Goal: Task Accomplishment & Management: Manage account settings

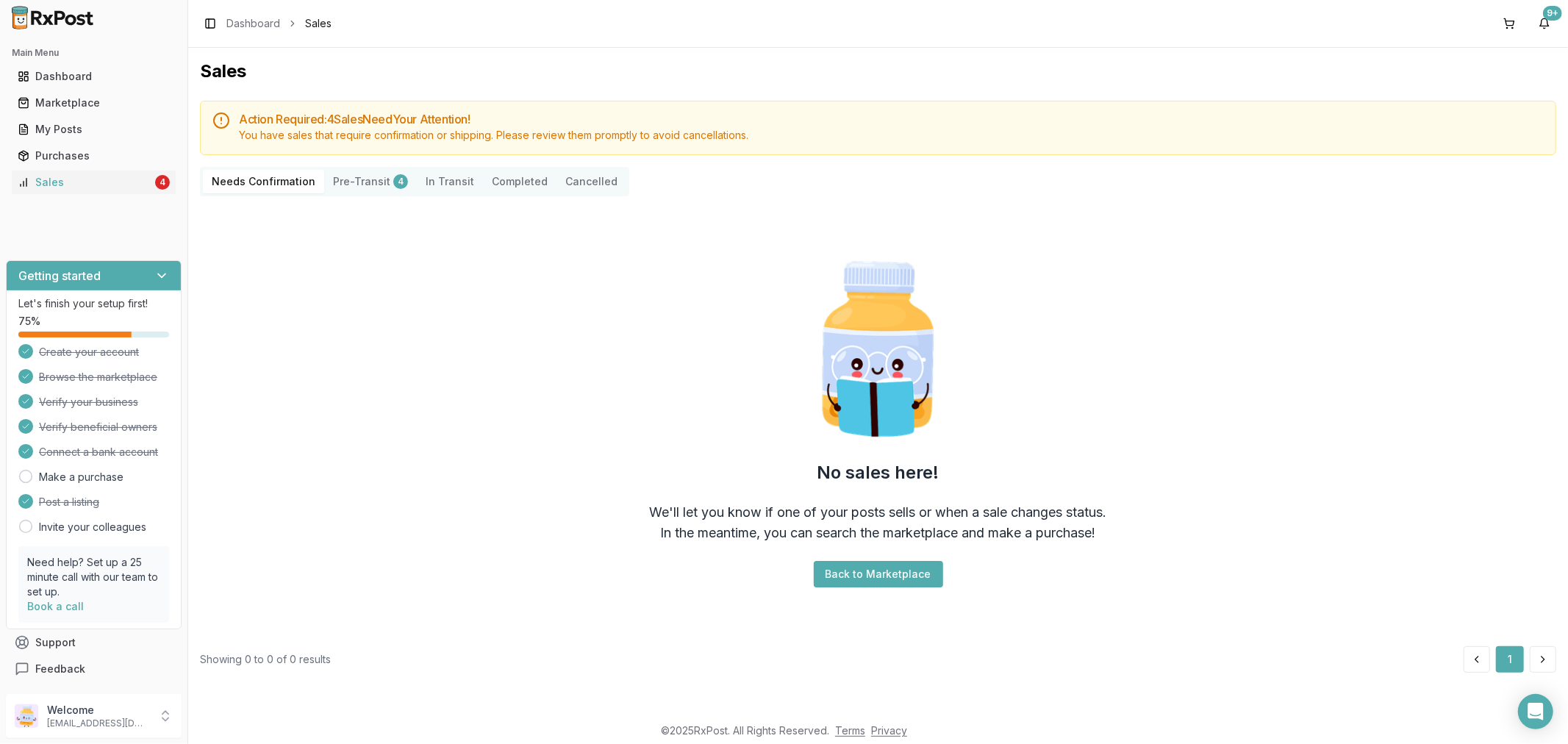
click at [20, 169] on ul "Dashboard Marketplace My Posts Purchases Sales 4" at bounding box center [93, 129] width 176 height 129
click at [19, 180] on icon at bounding box center [24, 183] width 11 height 11
click at [69, 115] on ul "Dashboard Marketplace My Posts Purchases Sales 4" at bounding box center [93, 129] width 176 height 129
click at [70, 122] on div "My Posts" at bounding box center [94, 129] width 152 height 15
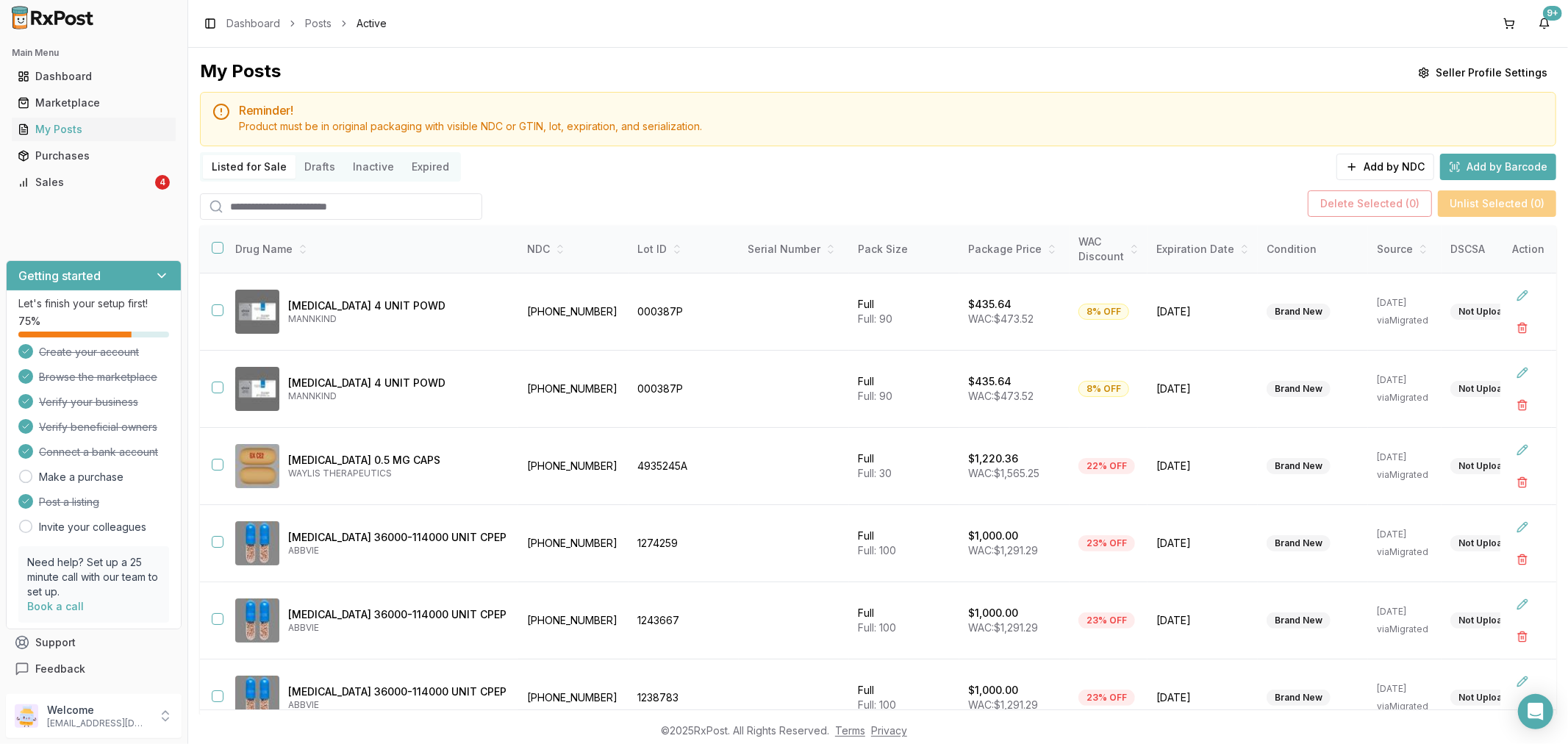
drag, startPoint x: 66, startPoint y: 182, endPoint x: 64, endPoint y: 195, distance: 13.2
click at [64, 182] on div "Sales" at bounding box center [85, 183] width 134 height 15
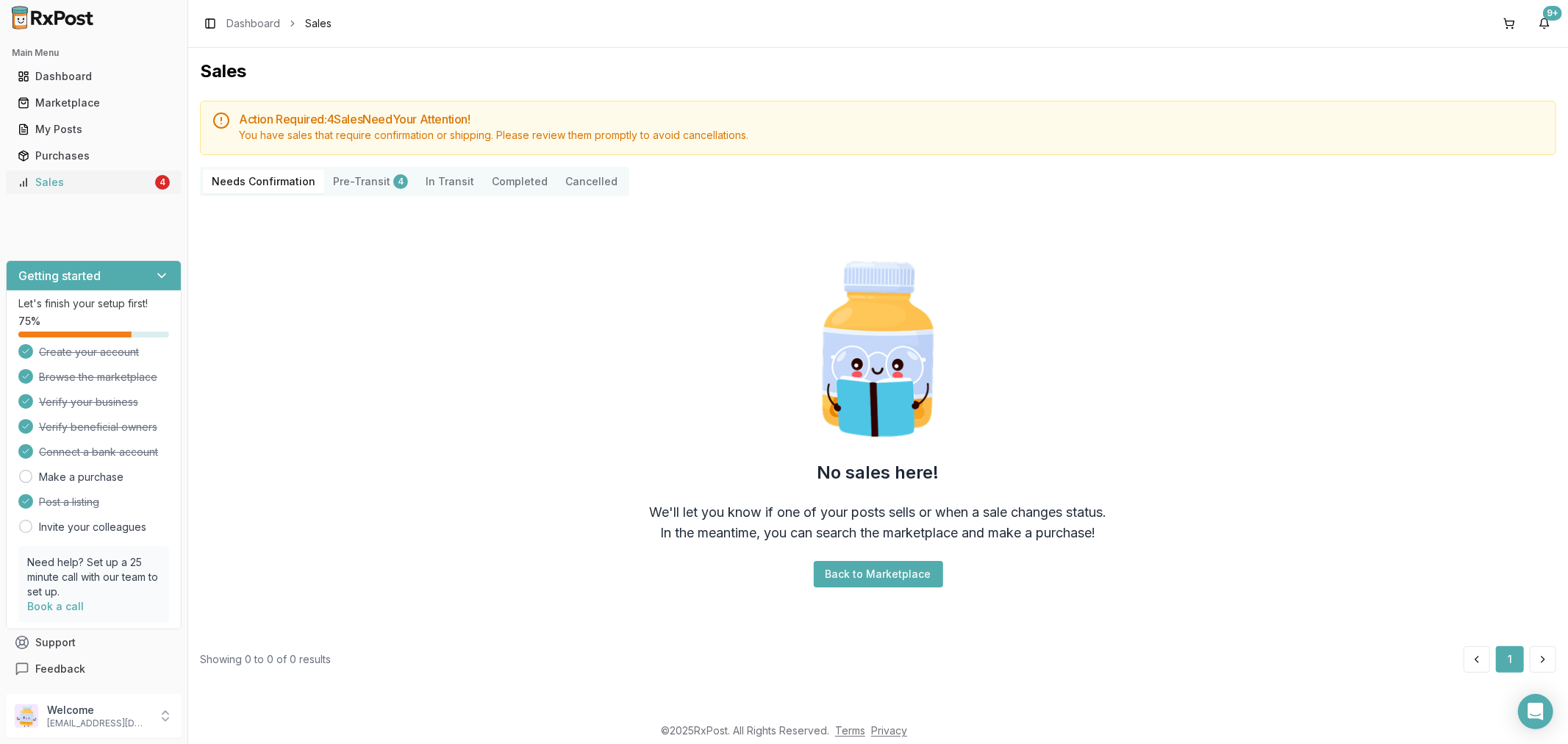
click at [130, 188] on div "Sales" at bounding box center [85, 183] width 134 height 15
click at [94, 134] on div "My Posts" at bounding box center [94, 129] width 152 height 15
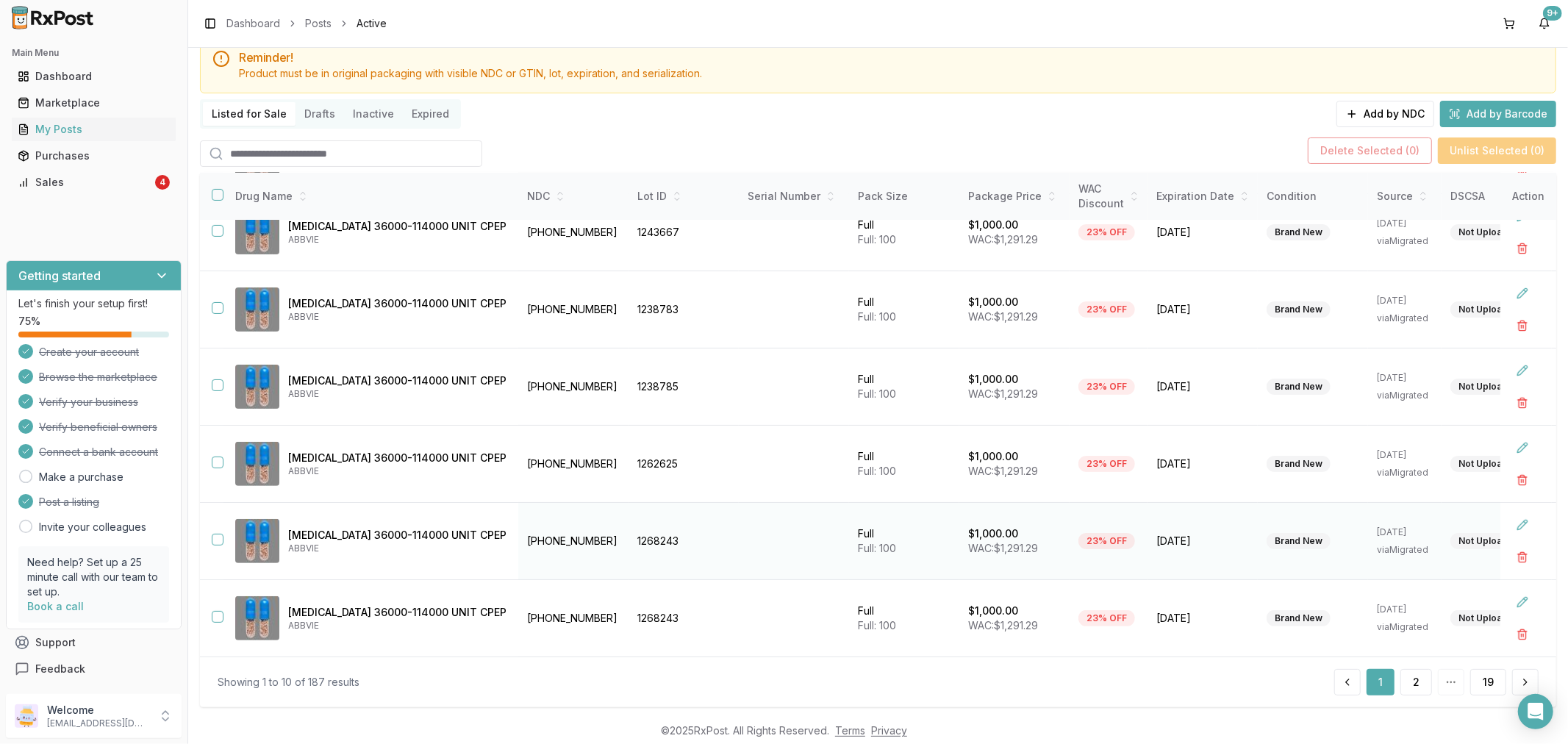
scroll to position [81, 0]
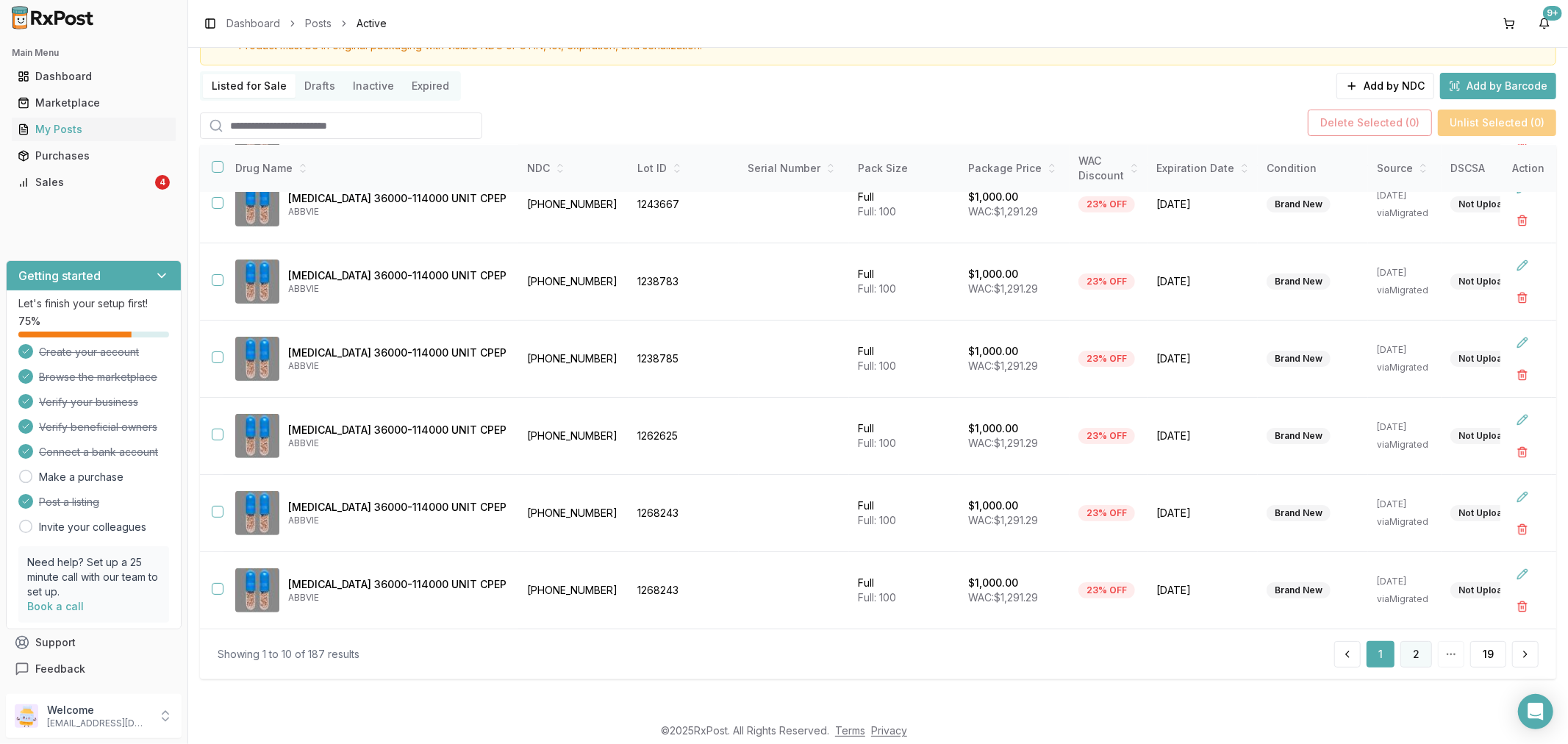
click at [1403, 652] on button "2" at bounding box center [1416, 654] width 32 height 26
click at [1408, 661] on button "3" at bounding box center [1416, 654] width 32 height 26
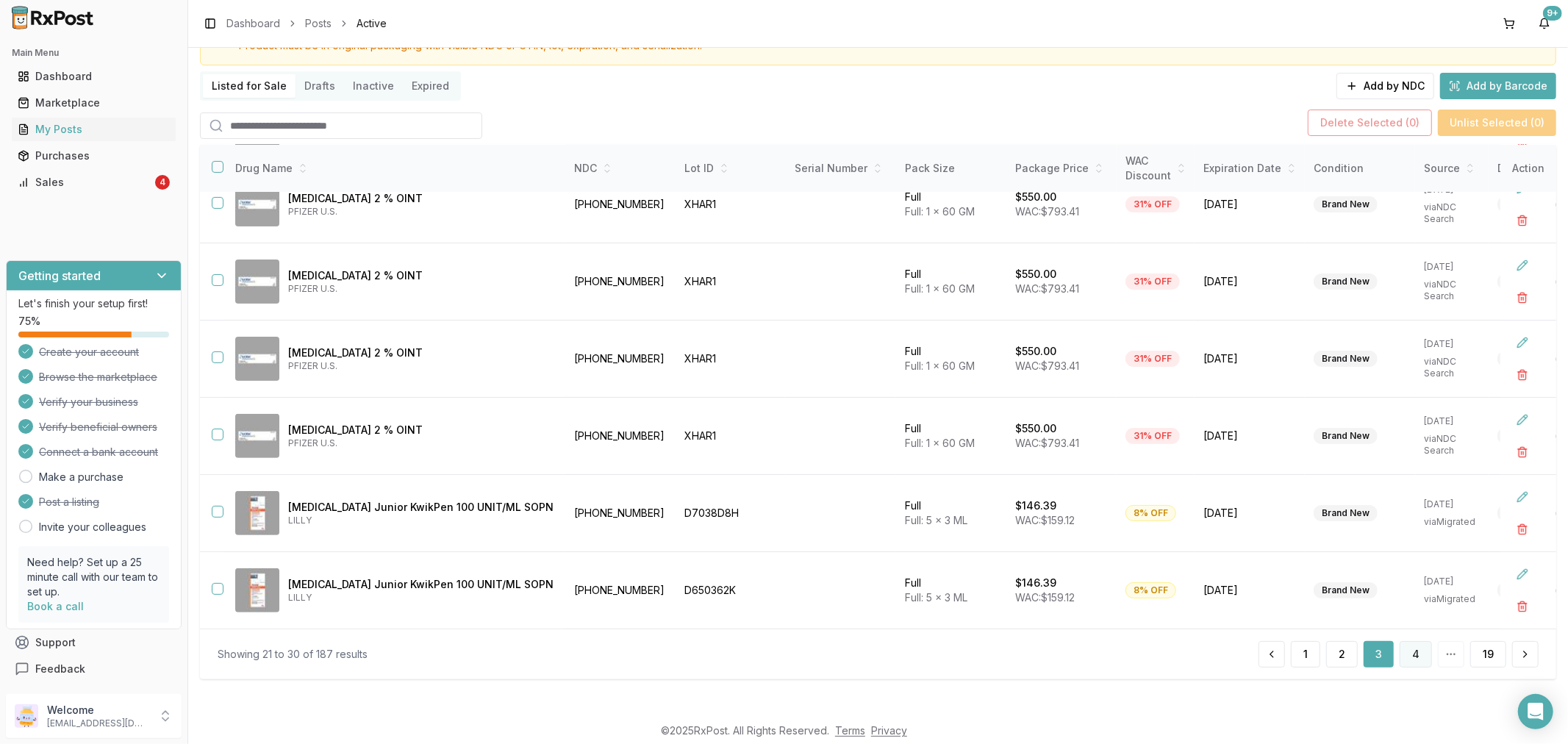
click at [1420, 661] on button "4" at bounding box center [1416, 654] width 33 height 26
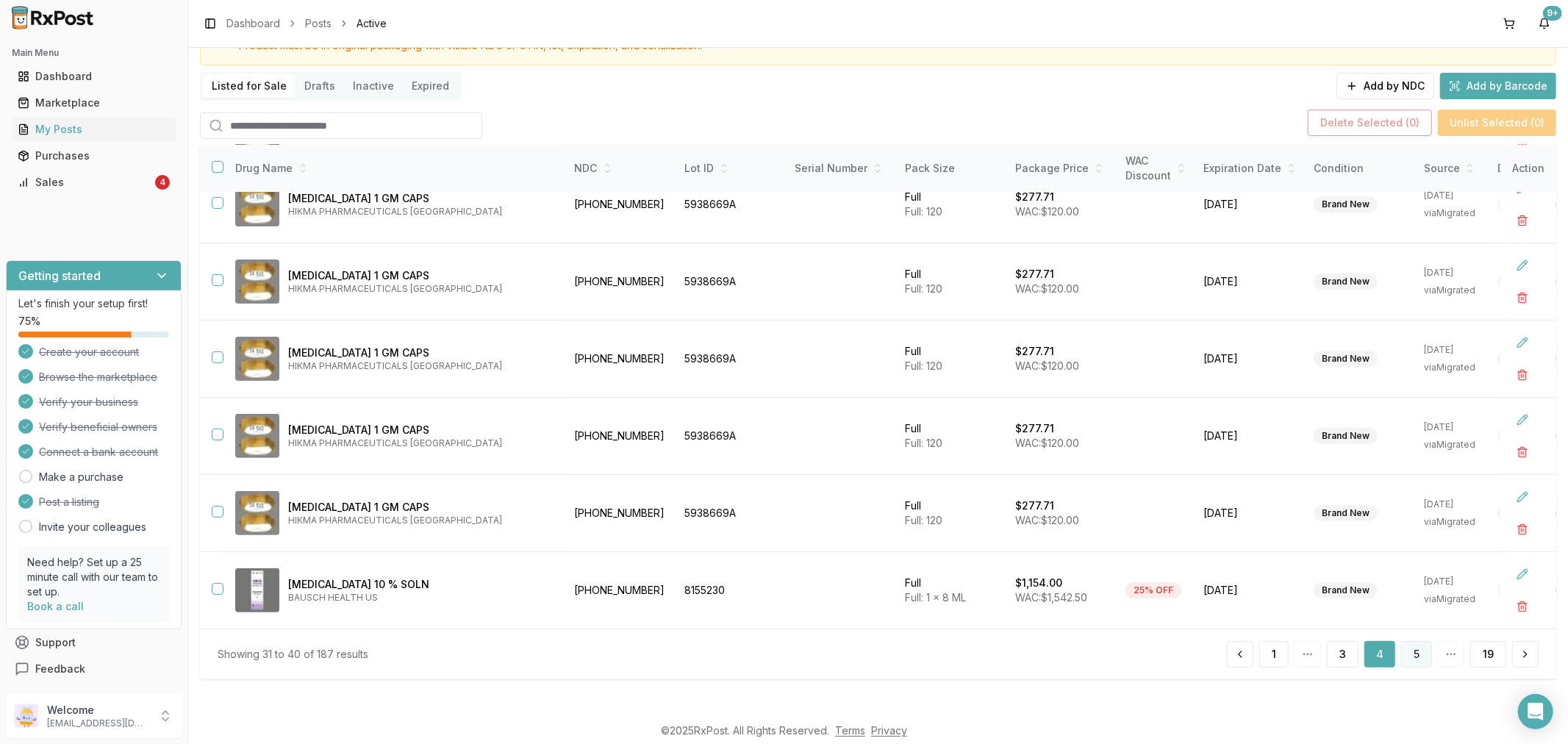
click at [1417, 649] on button "5" at bounding box center [1417, 654] width 31 height 26
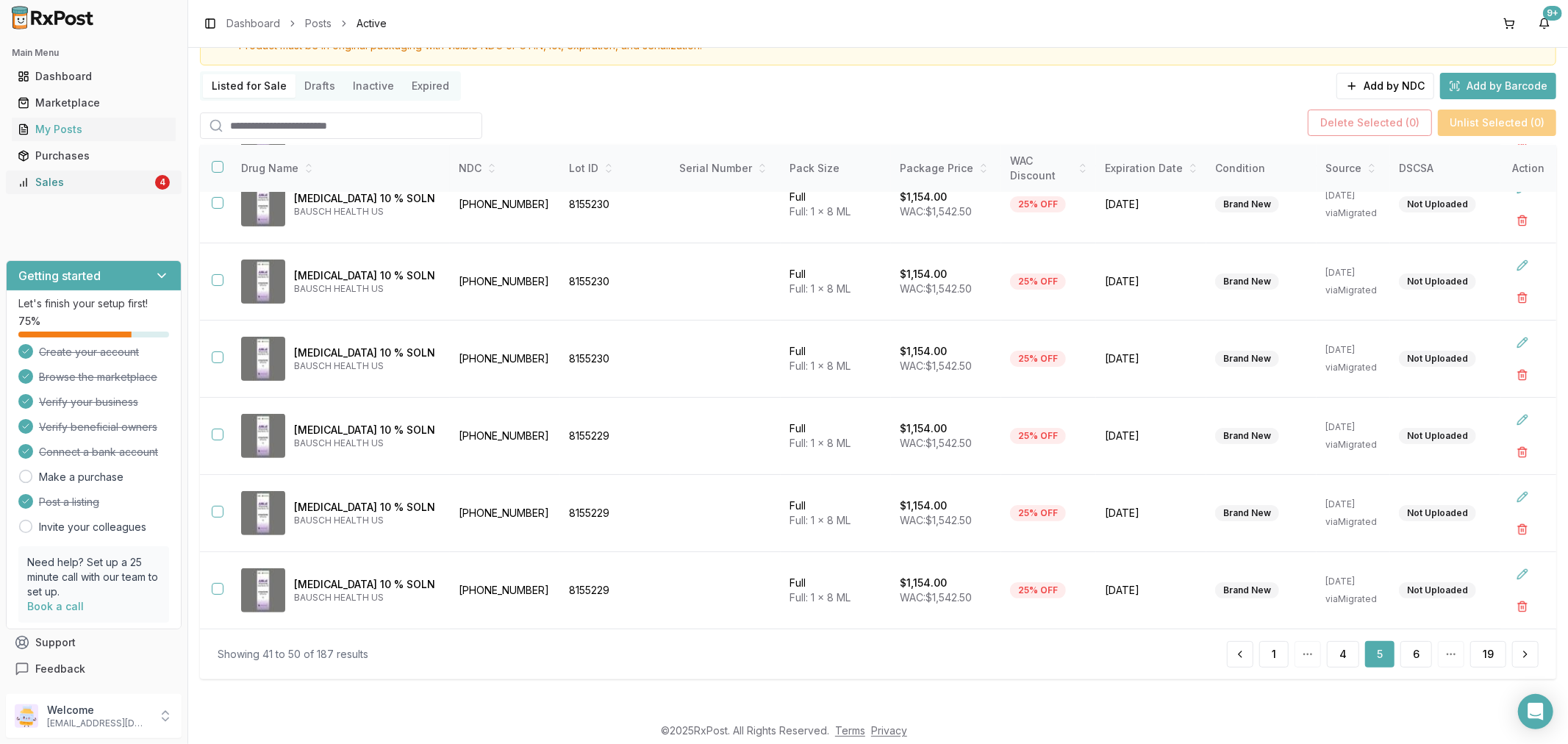
click at [49, 184] on div "Sales" at bounding box center [85, 183] width 134 height 15
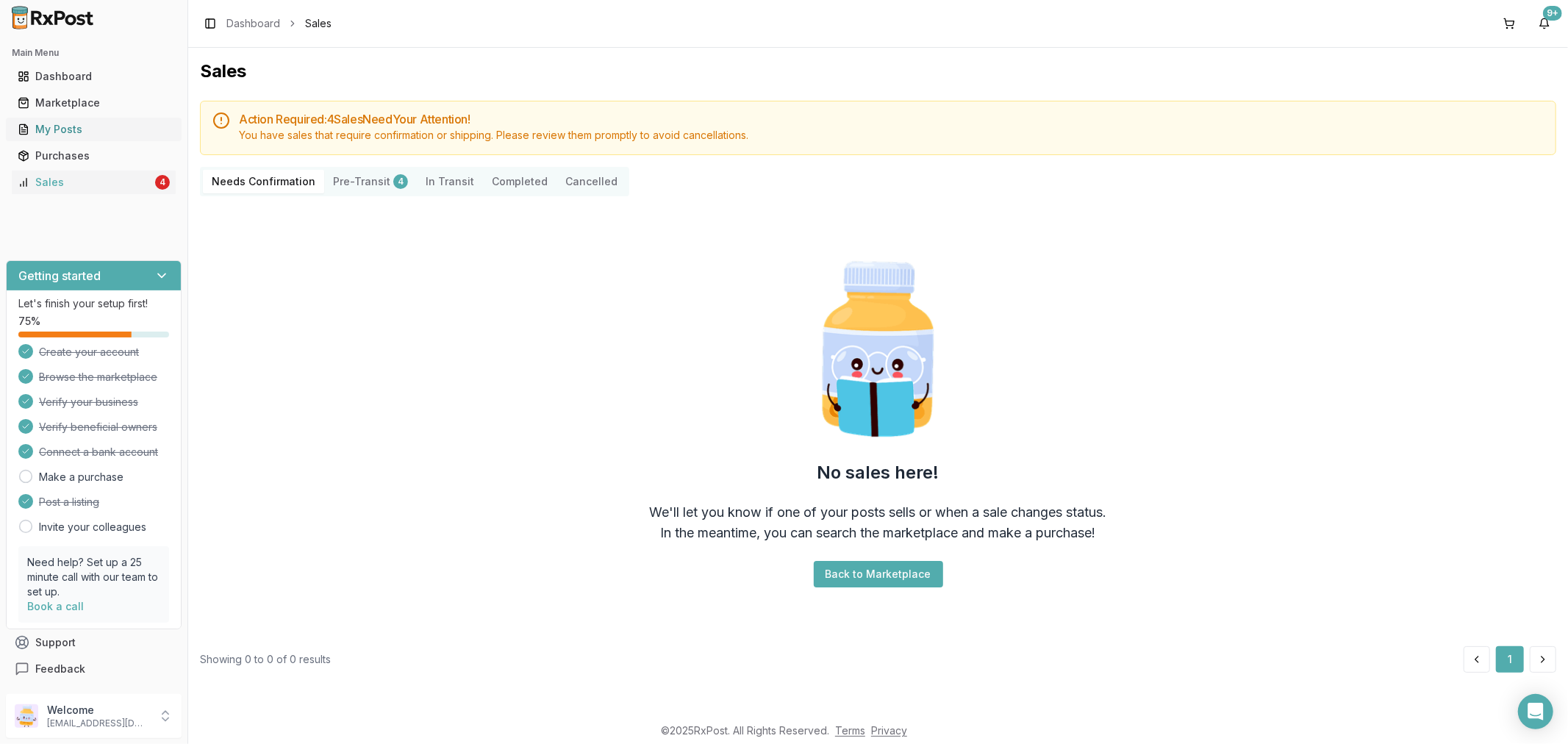
click at [78, 128] on div "My Posts" at bounding box center [94, 129] width 152 height 15
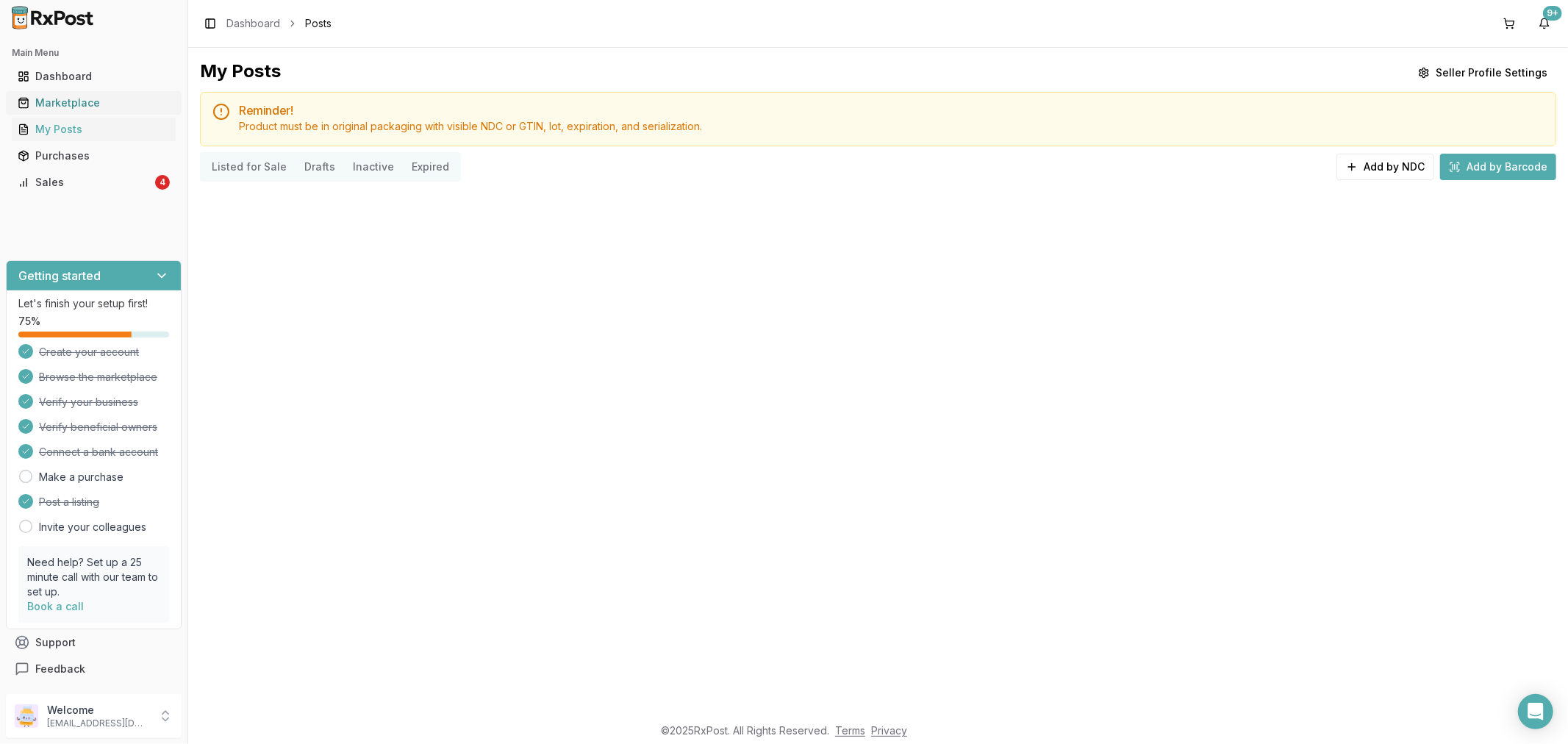
click at [70, 105] on div "Marketplace" at bounding box center [94, 103] width 152 height 15
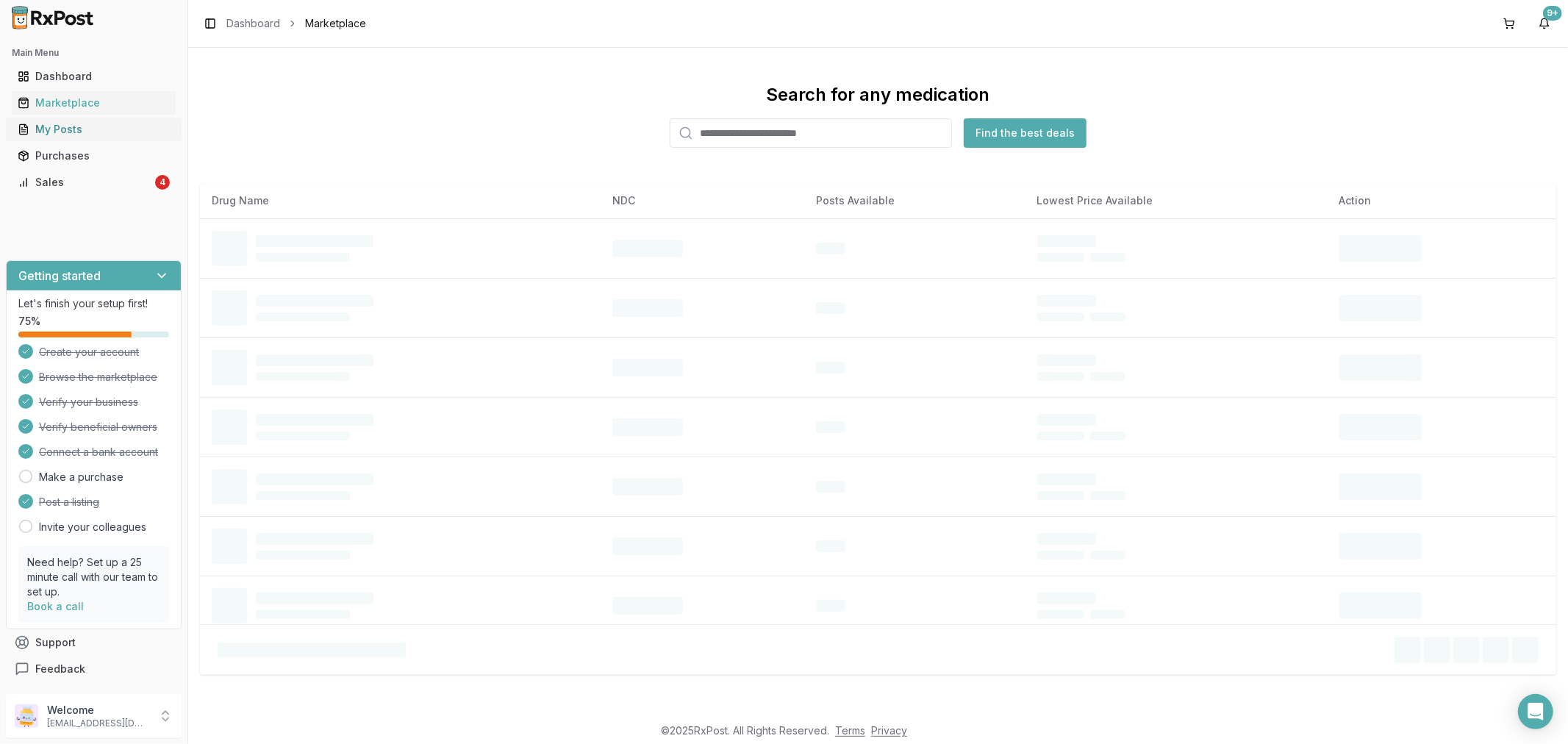
click at [92, 133] on div "My Posts" at bounding box center [94, 129] width 152 height 15
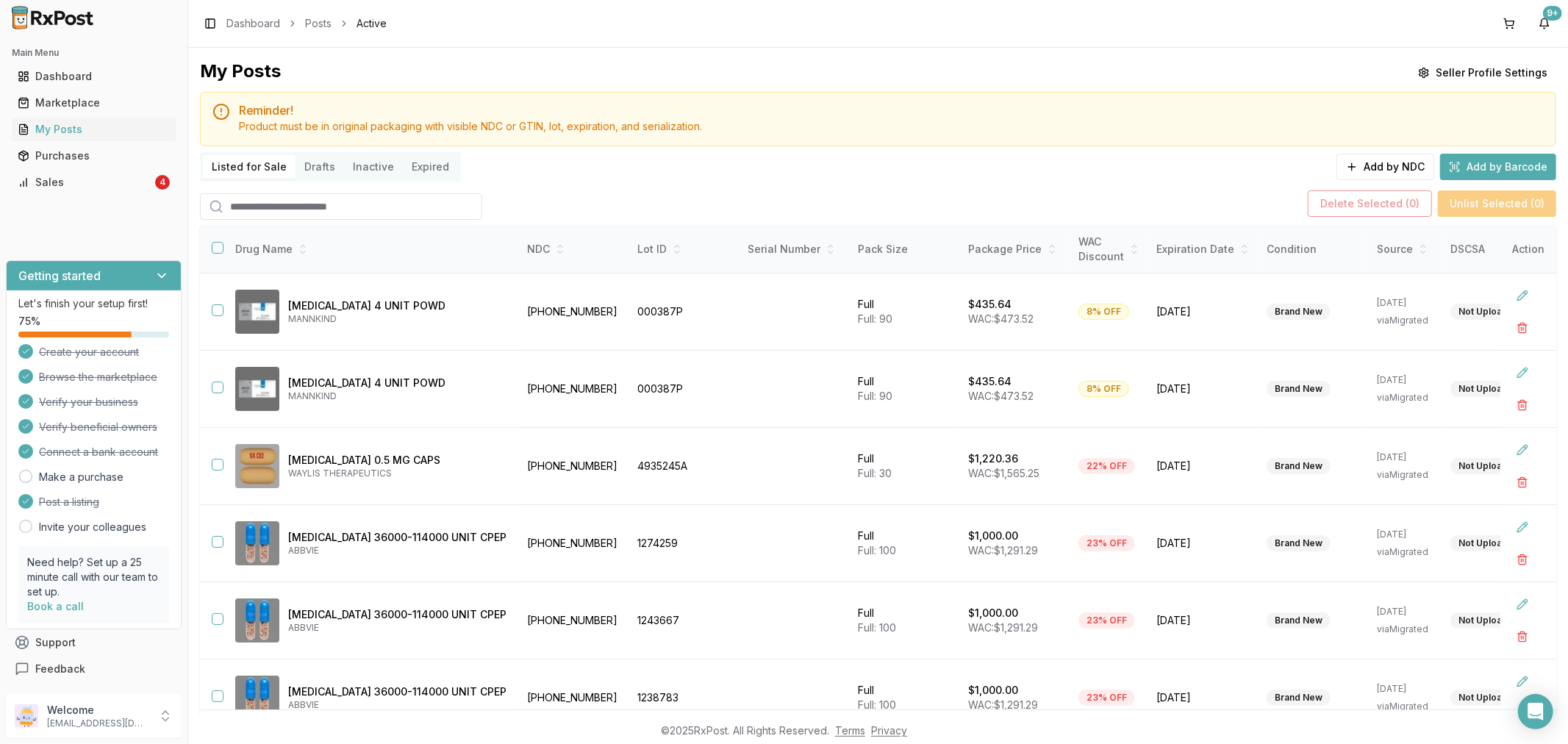
click at [298, 207] on input "search" at bounding box center [340, 206] width 282 height 26
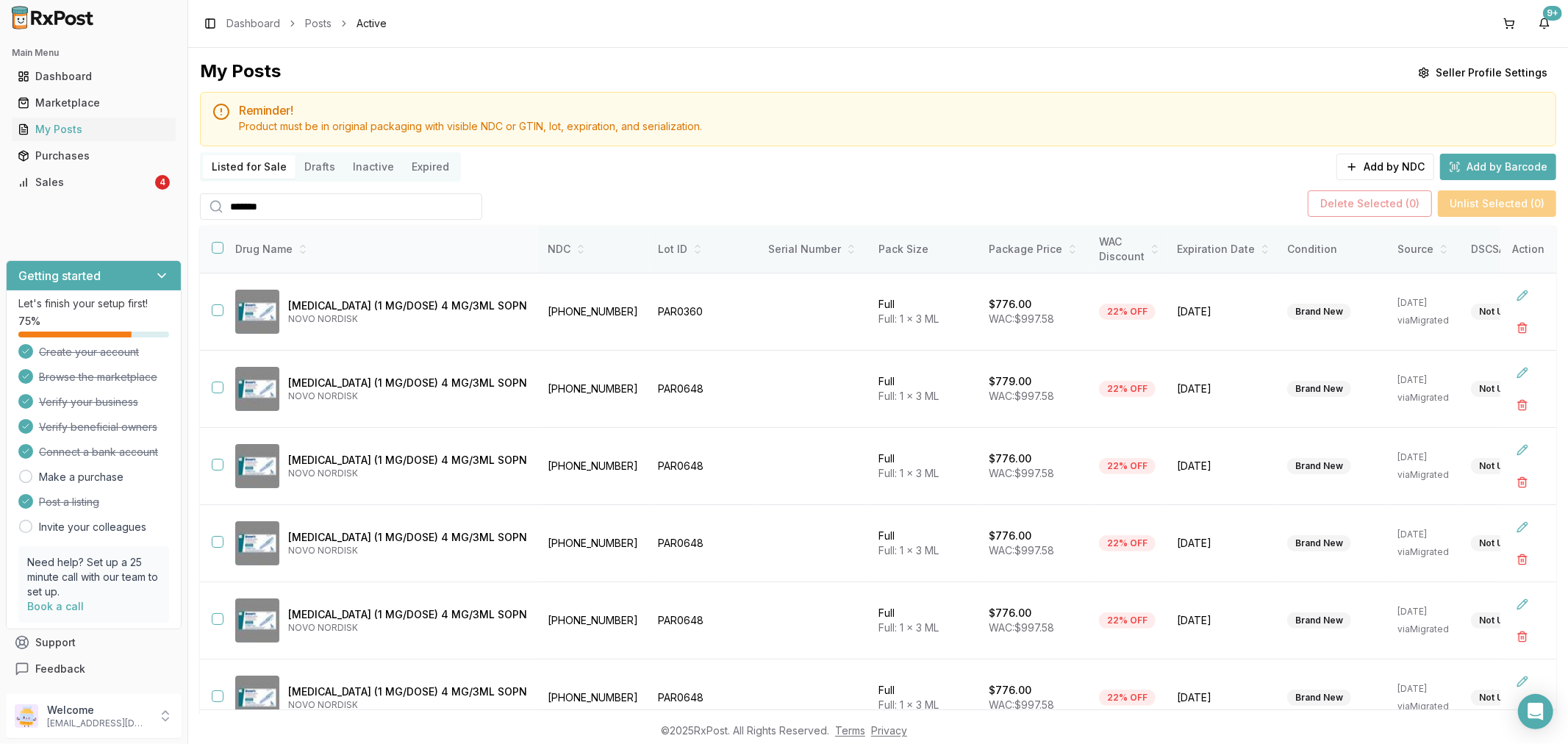
type input "*******"
click at [220, 245] on button "button" at bounding box center [218, 247] width 11 height 11
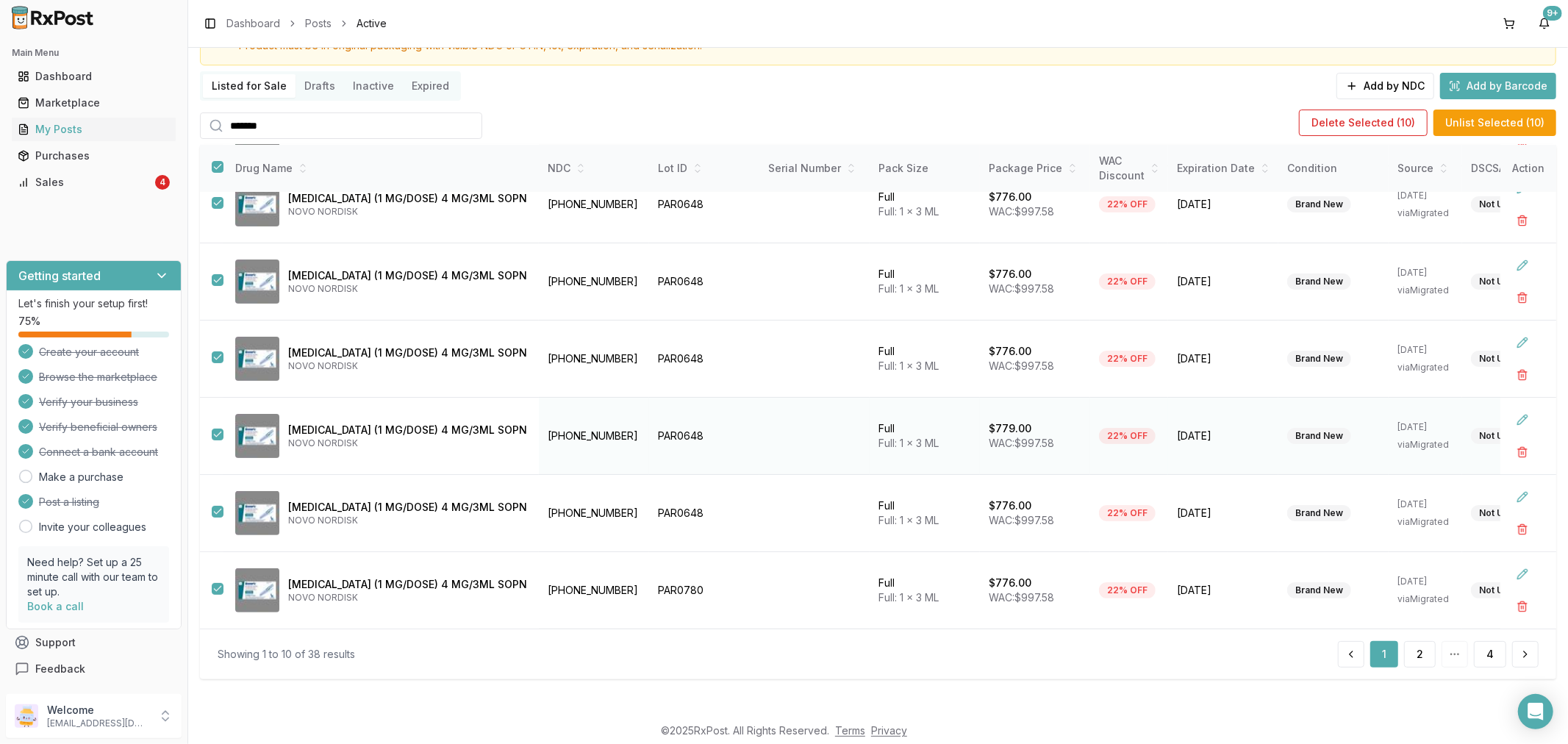
scroll to position [178, 0]
drag, startPoint x: 217, startPoint y: 164, endPoint x: 225, endPoint y: 169, distance: 9.4
click at [217, 164] on button "button" at bounding box center [218, 167] width 11 height 11
click at [1414, 653] on button "2" at bounding box center [1419, 654] width 32 height 26
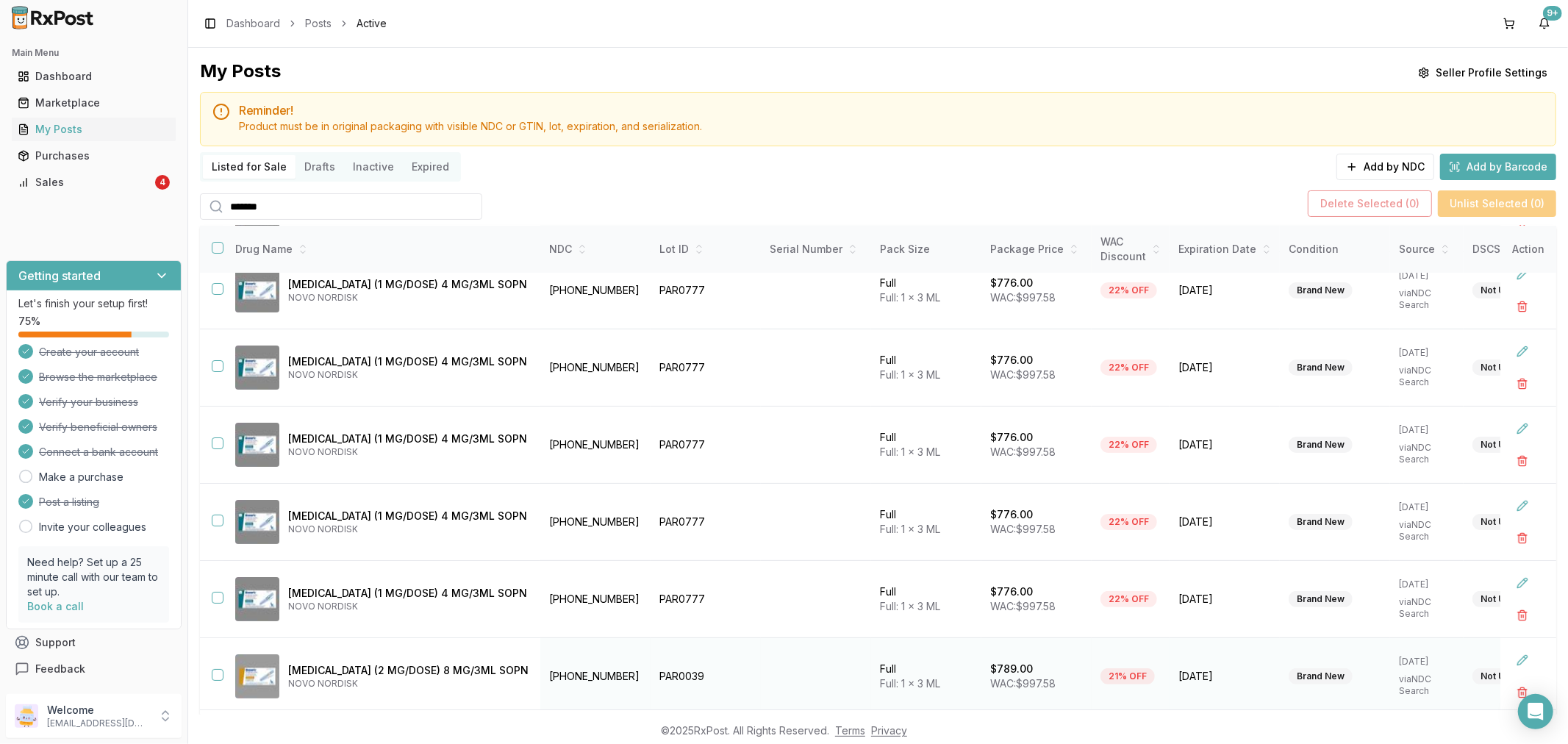
scroll to position [178, 0]
drag, startPoint x: 220, startPoint y: 517, endPoint x: 220, endPoint y: 467, distance: 50.0
click at [220, 516] on button "button" at bounding box center [218, 518] width 11 height 11
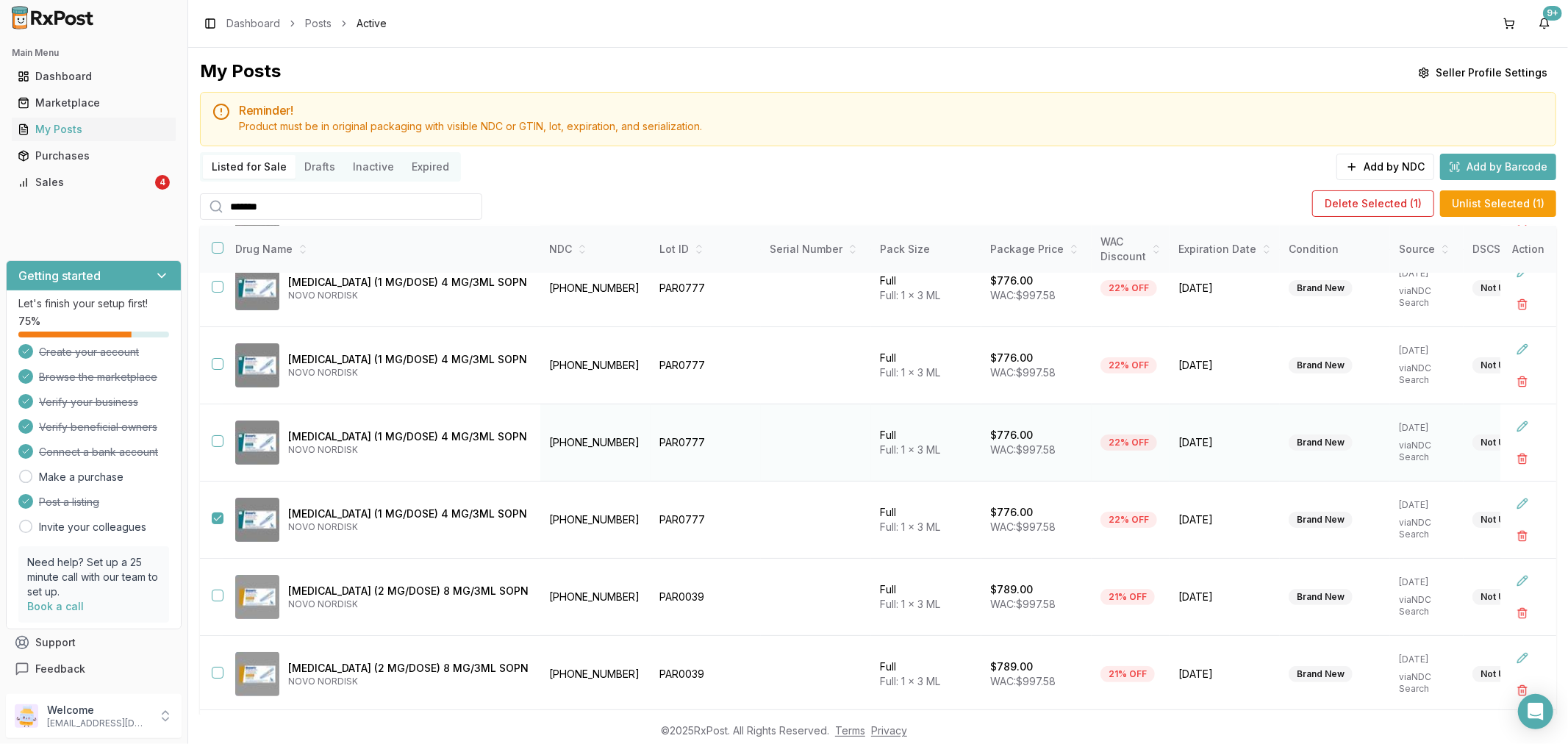
click at [218, 440] on button "button" at bounding box center [218, 441] width 11 height 11
click at [212, 358] on button "button" at bounding box center [218, 363] width 11 height 11
drag, startPoint x: 215, startPoint y: 286, endPoint x: 259, endPoint y: 300, distance: 46.2
click at [220, 289] on button "button" at bounding box center [218, 286] width 11 height 11
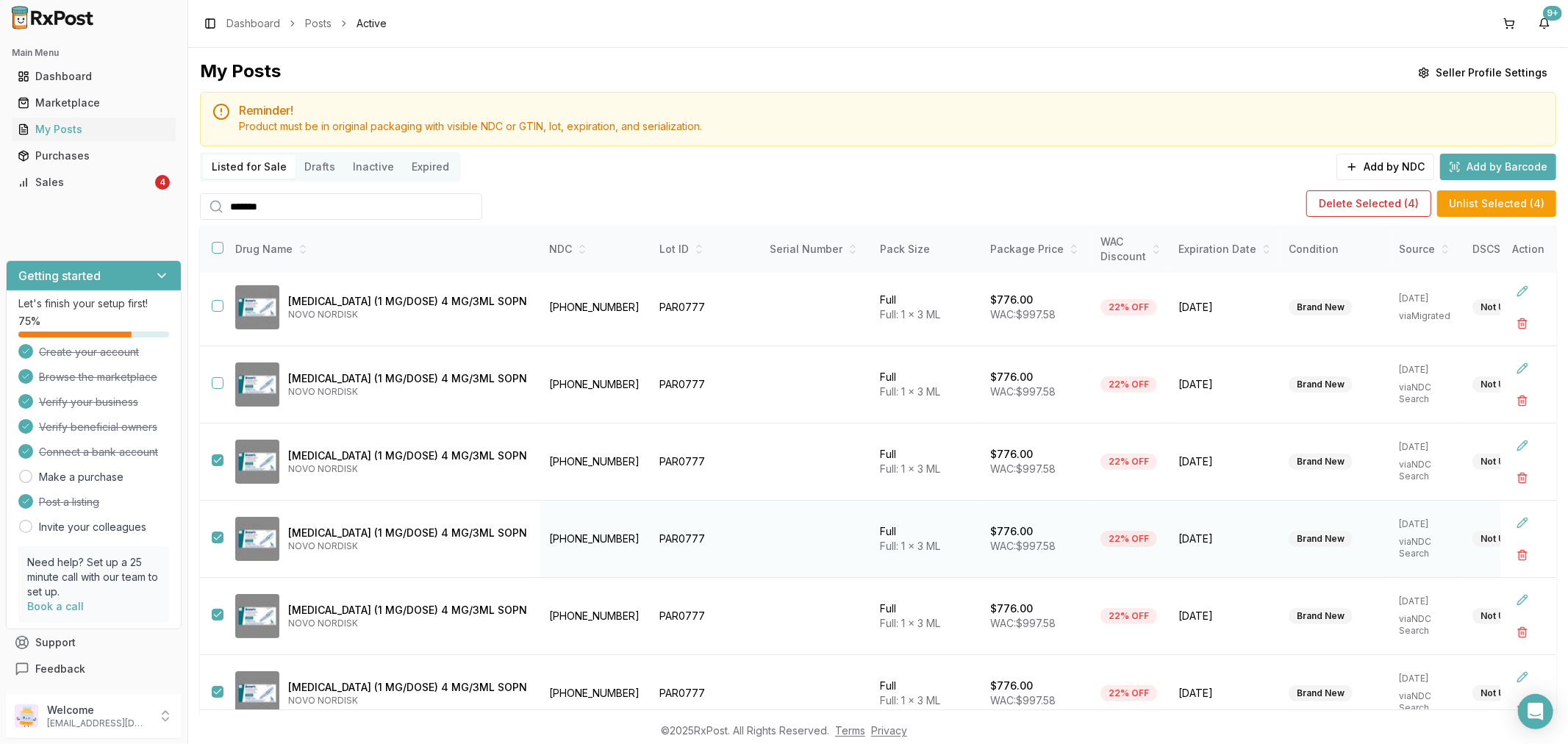
scroll to position [0, 0]
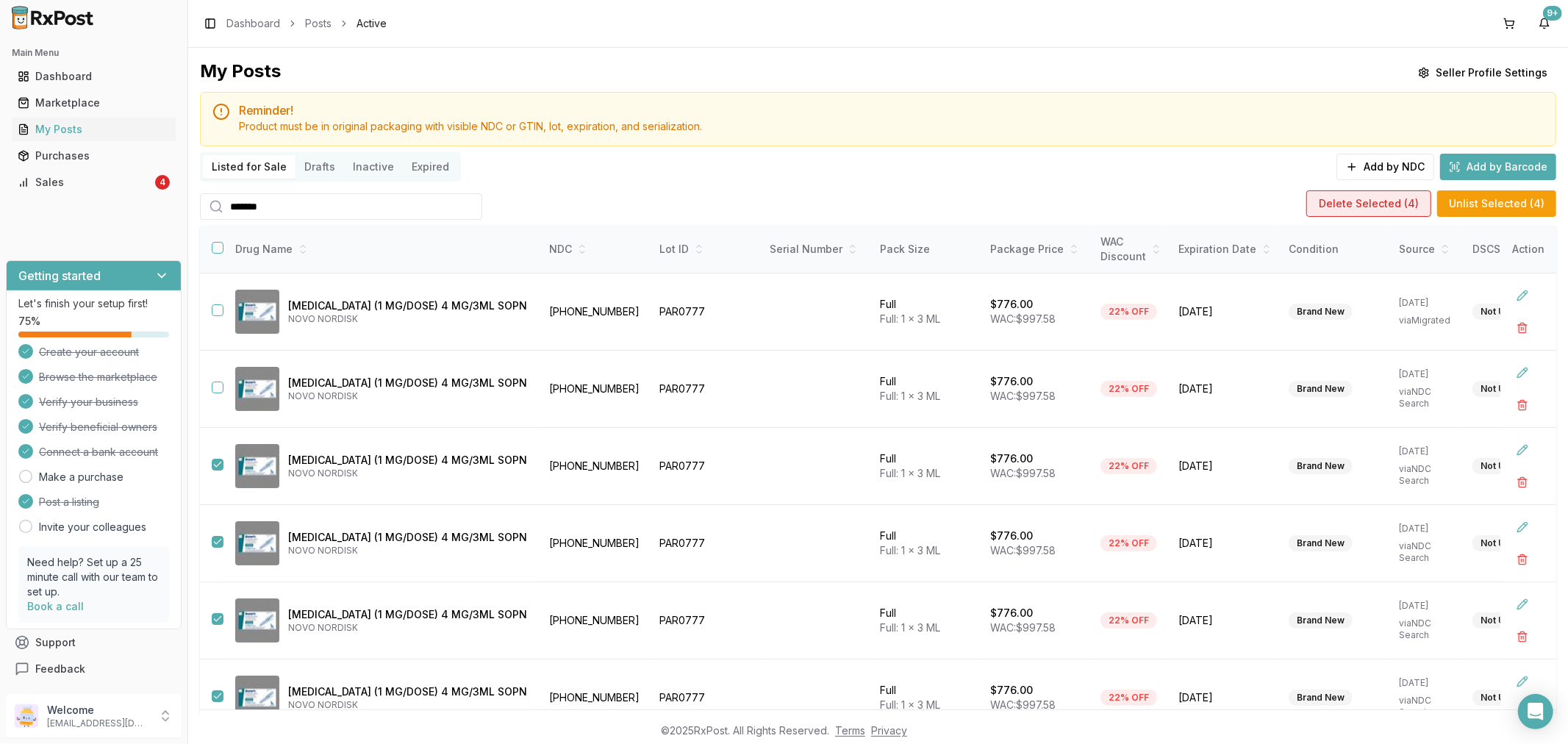
click at [1381, 192] on button "Delete Selected ( 4 )" at bounding box center [1368, 204] width 125 height 26
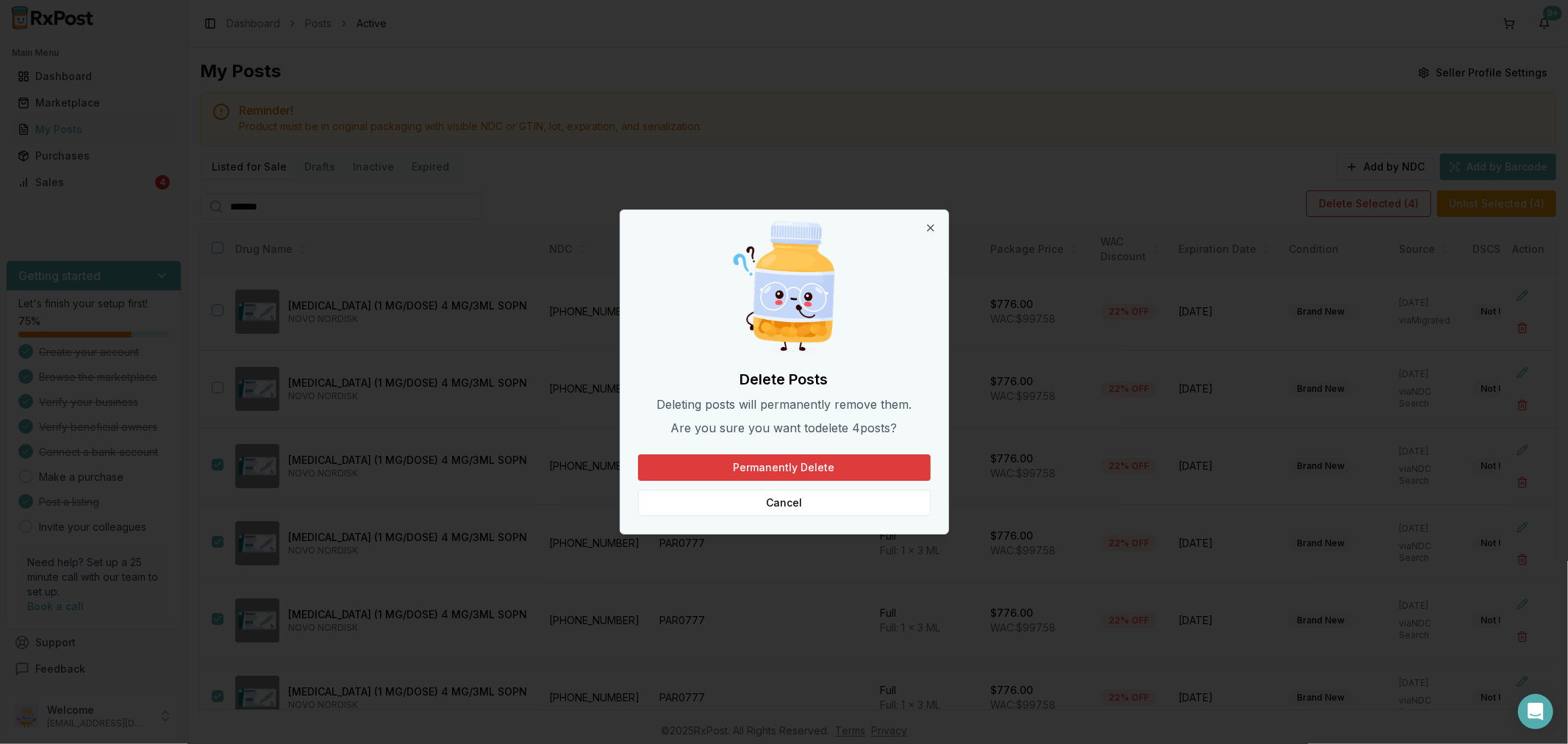
click at [824, 469] on button "Permanently Delete" at bounding box center [784, 467] width 292 height 26
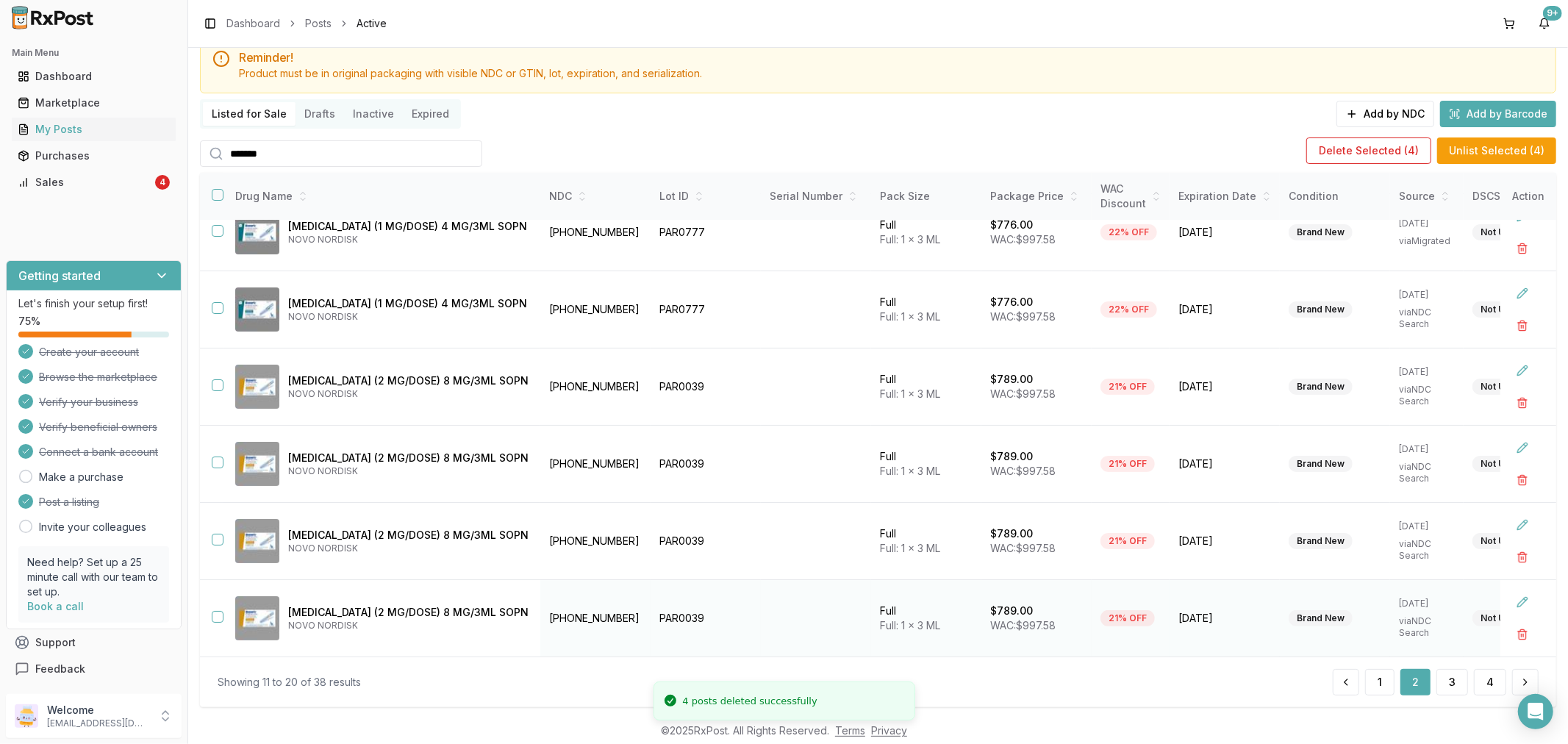
scroll to position [81, 0]
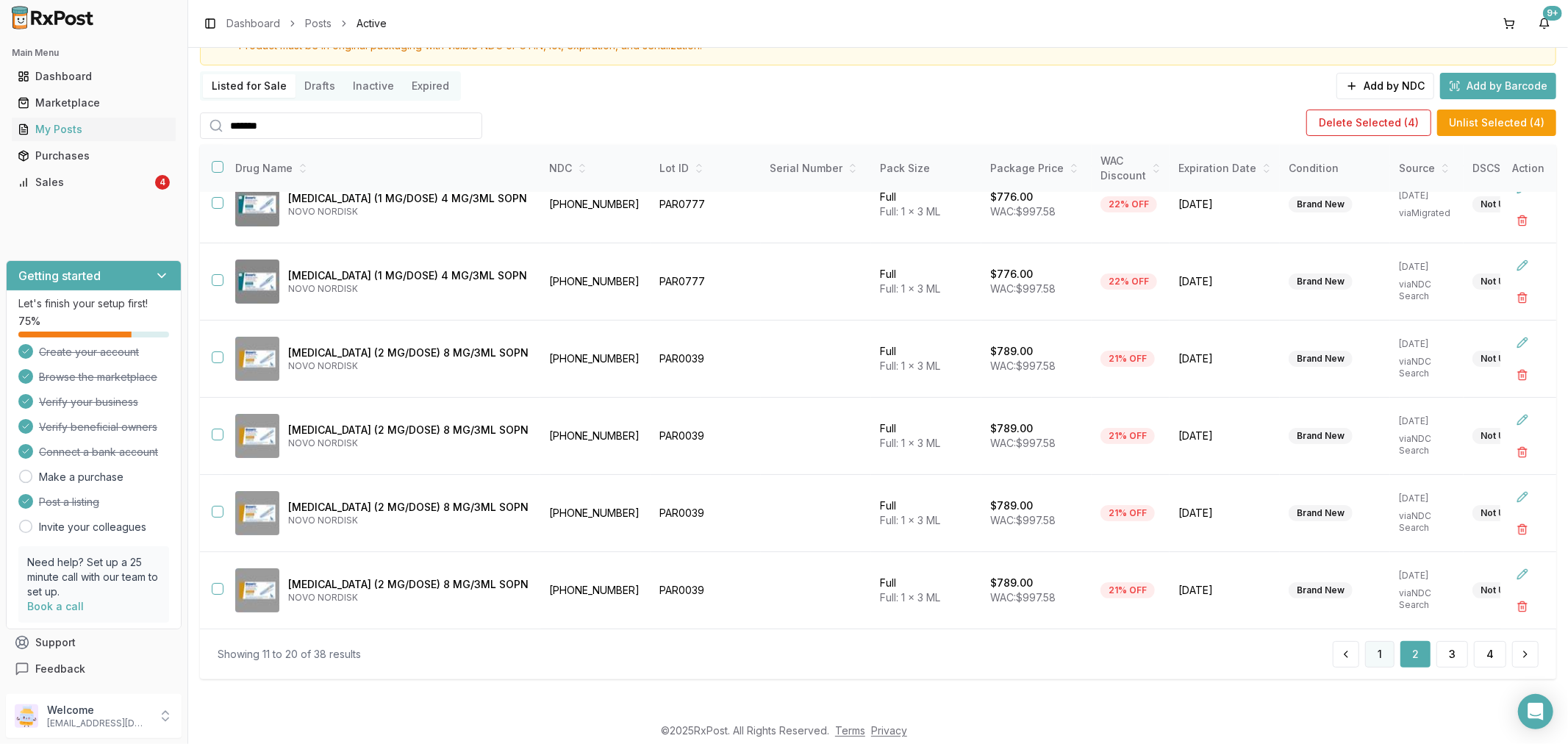
click at [1386, 662] on button "1" at bounding box center [1380, 654] width 29 height 26
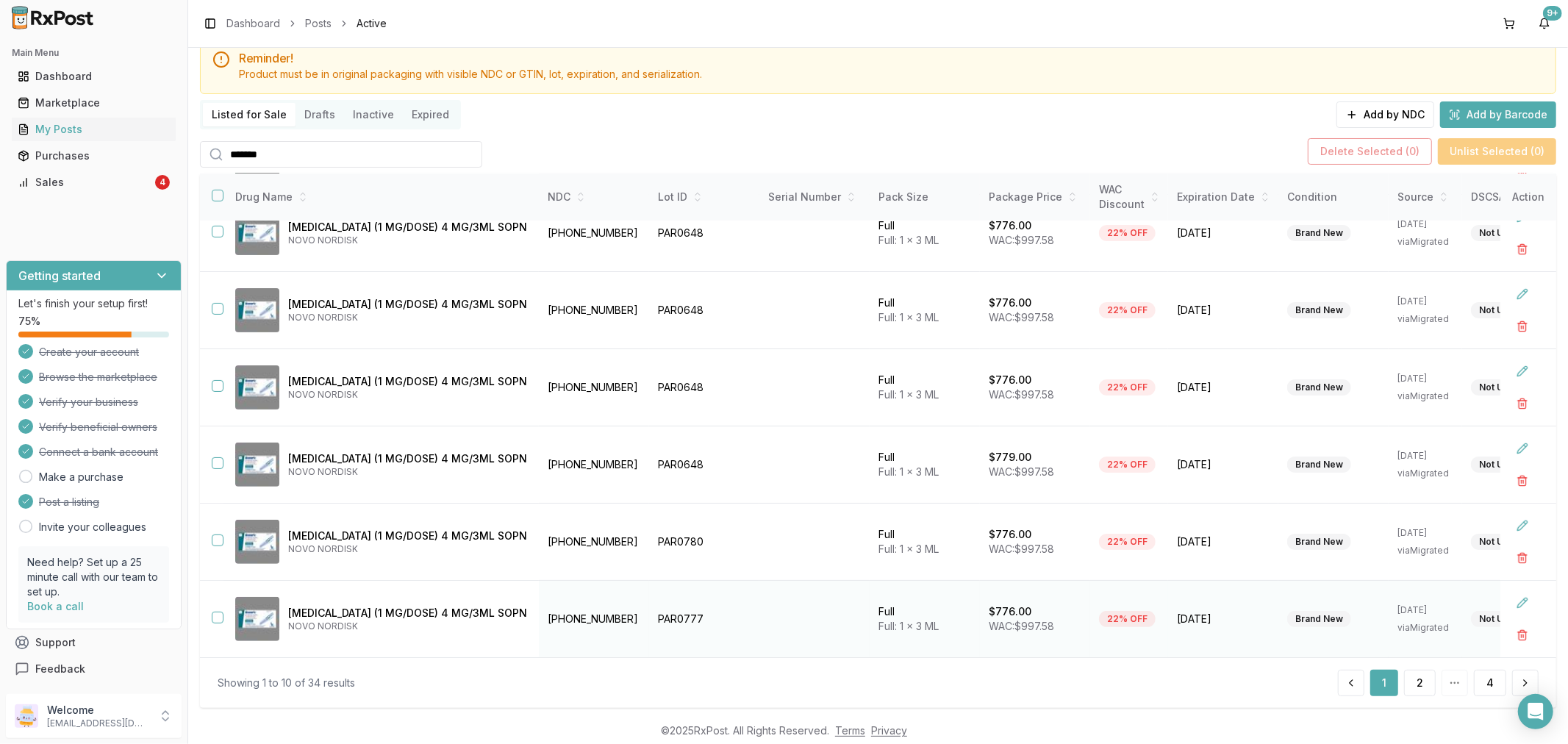
scroll to position [81, 0]
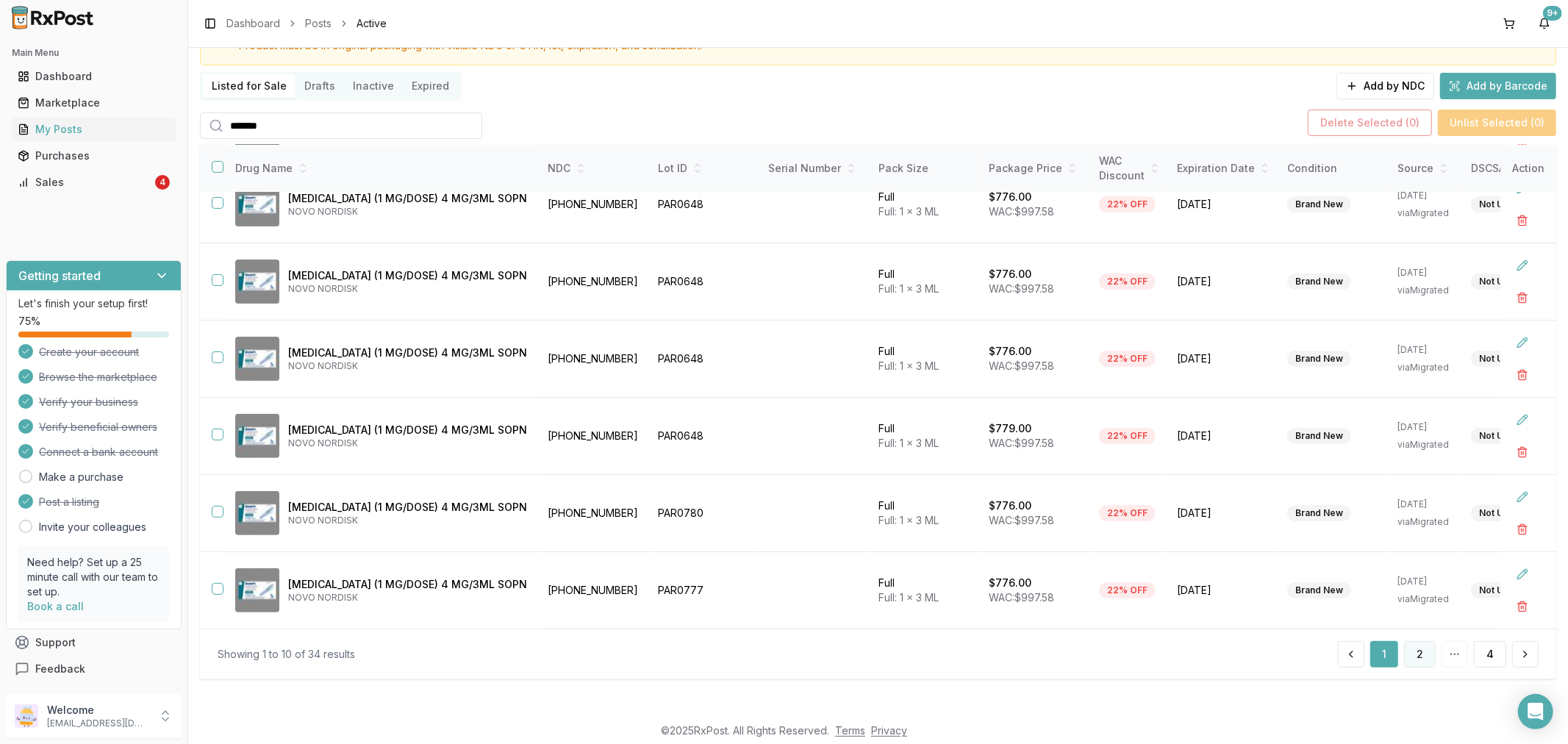
click at [1421, 656] on button "2" at bounding box center [1419, 654] width 32 height 26
click at [105, 185] on div "Sales" at bounding box center [85, 183] width 134 height 15
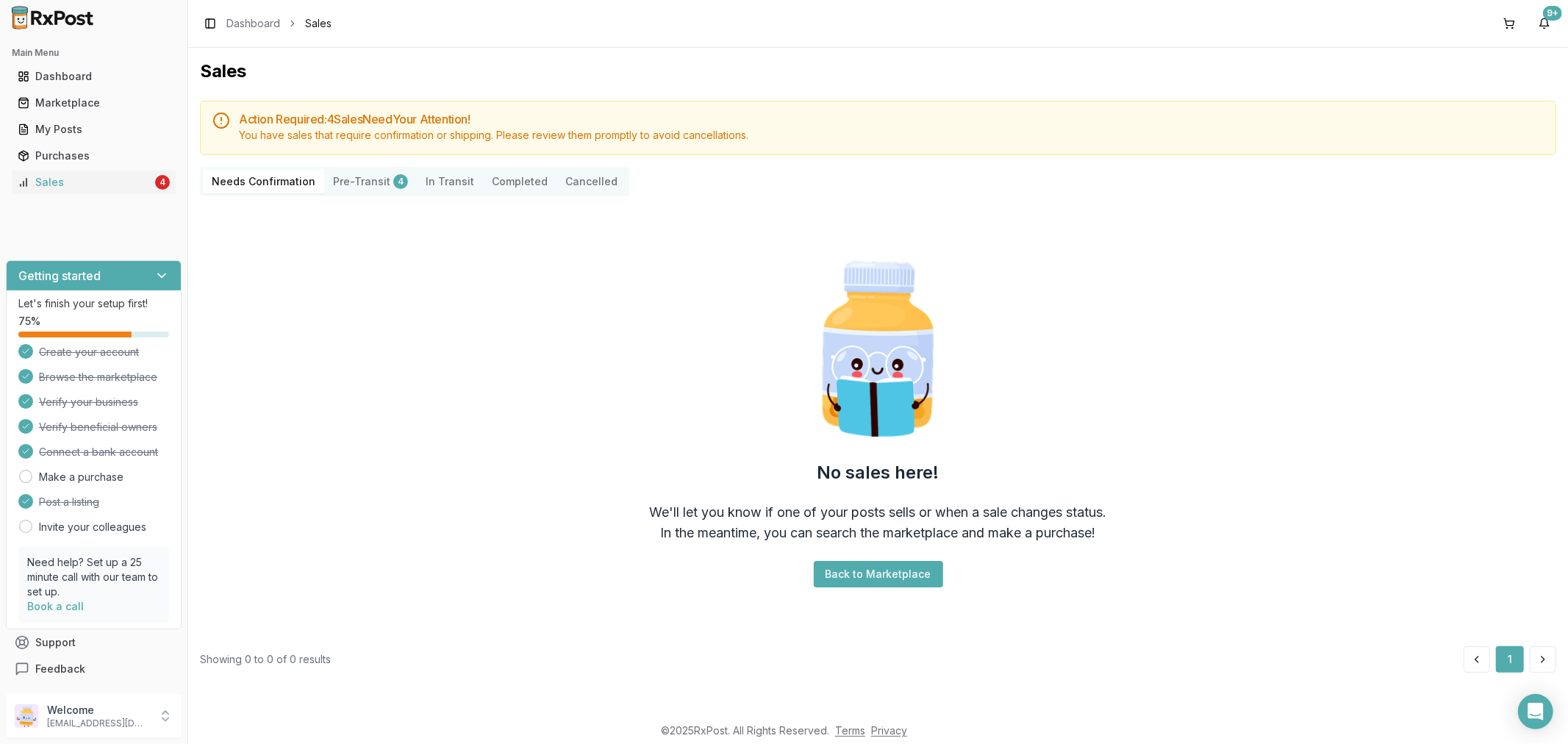
click at [360, 183] on button "Pre-Transit 4" at bounding box center [370, 181] width 92 height 24
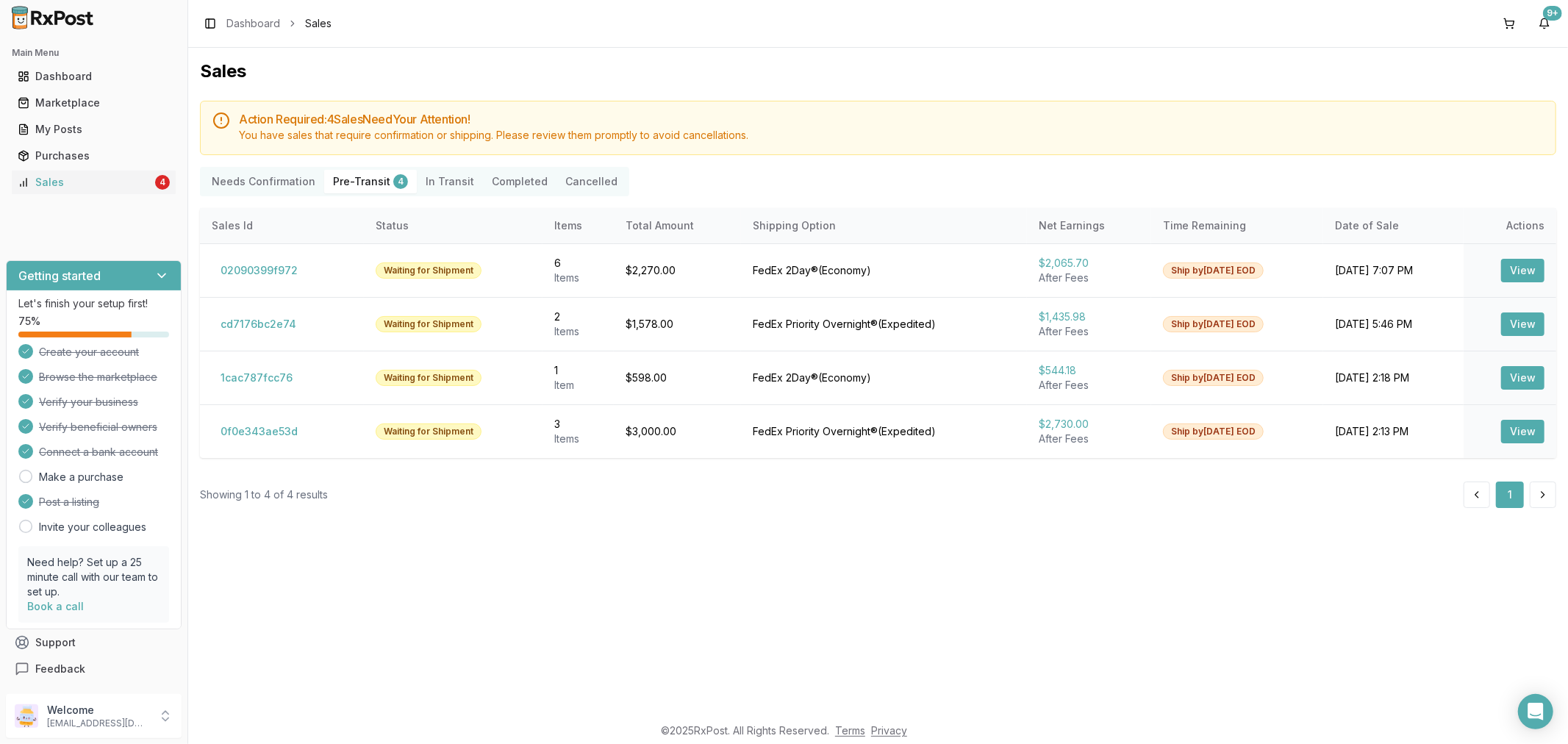
click at [451, 190] on Transit "In Transit" at bounding box center [449, 181] width 66 height 24
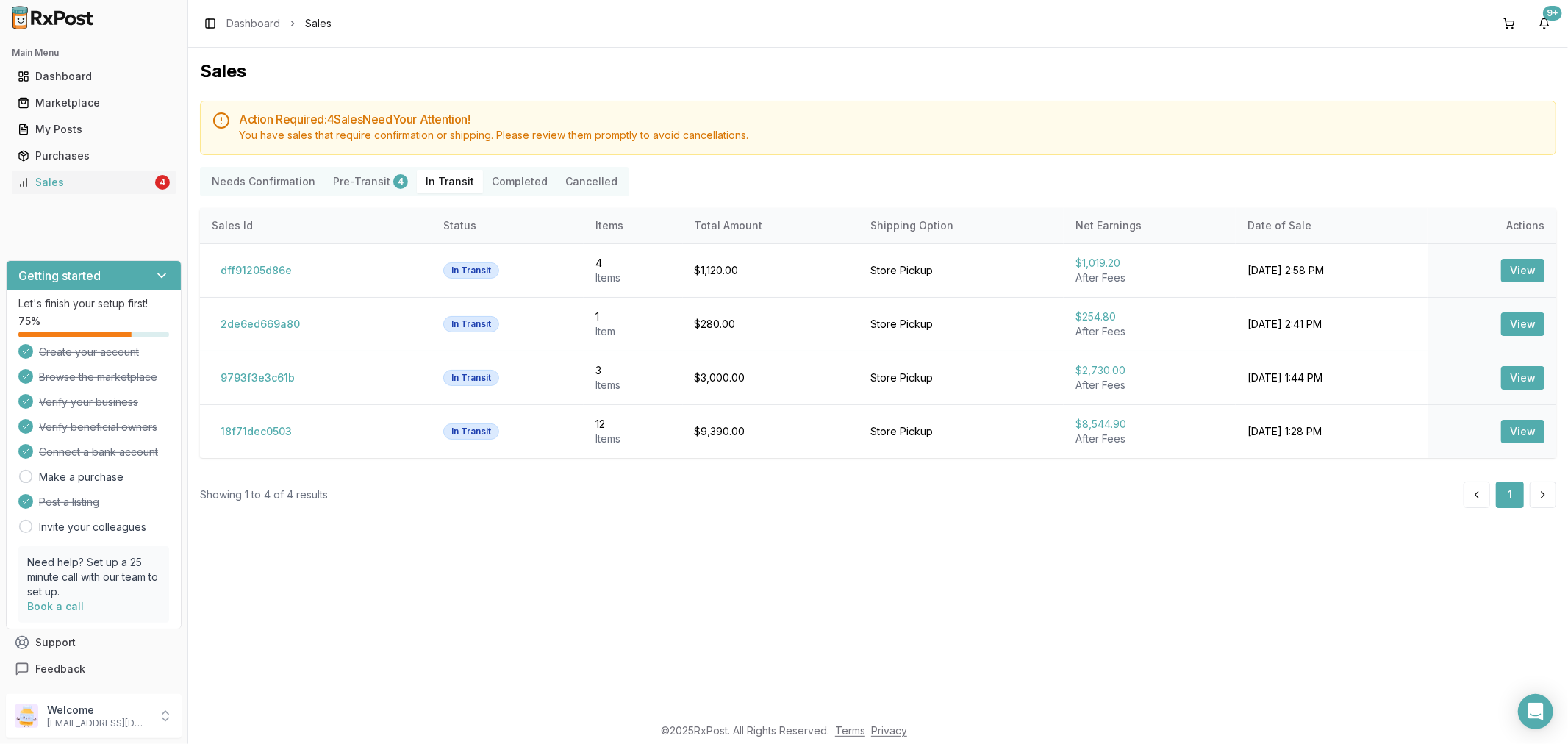
click at [258, 185] on Confirmation "Needs Confirmation" at bounding box center [264, 181] width 121 height 24
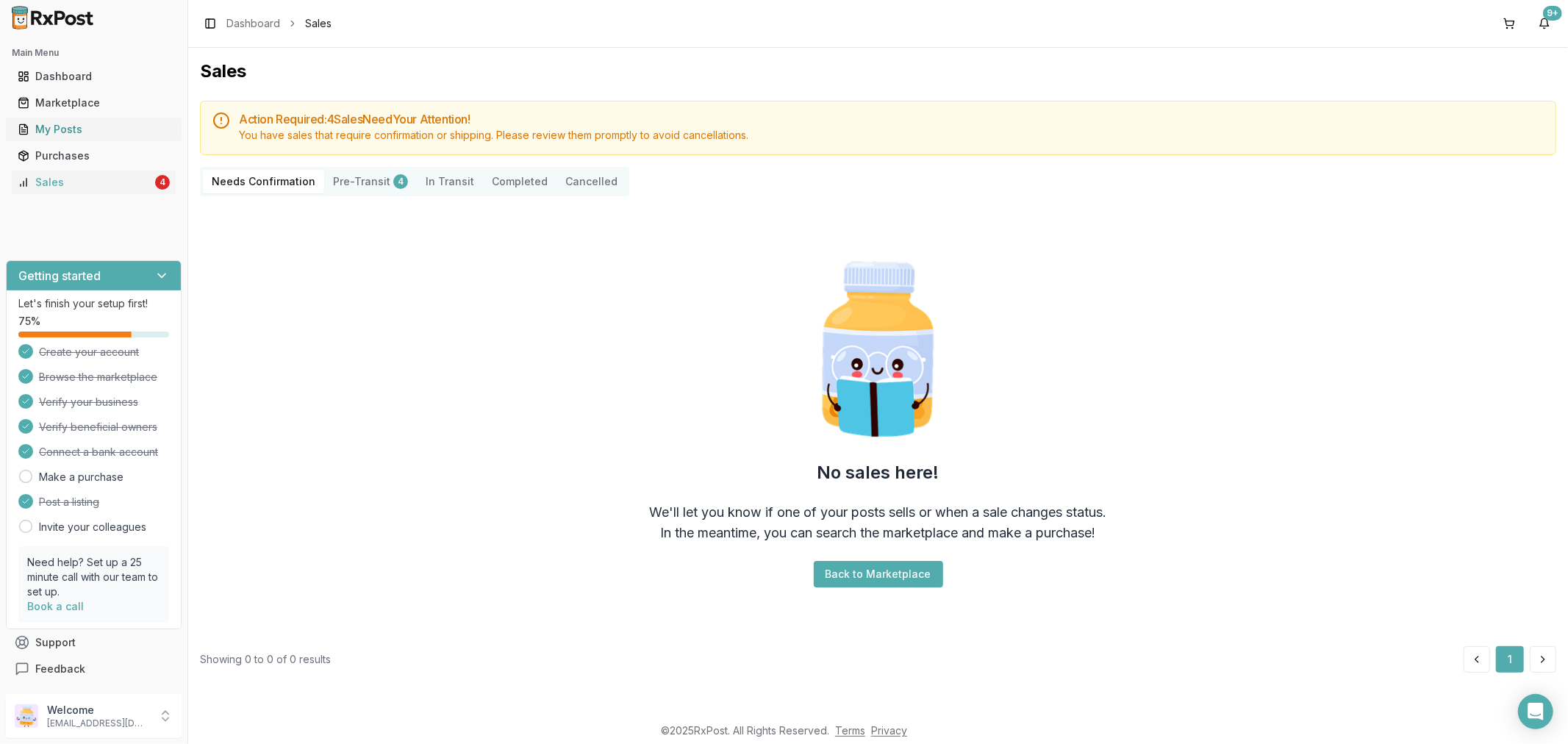
click at [141, 131] on div "My Posts" at bounding box center [94, 129] width 152 height 15
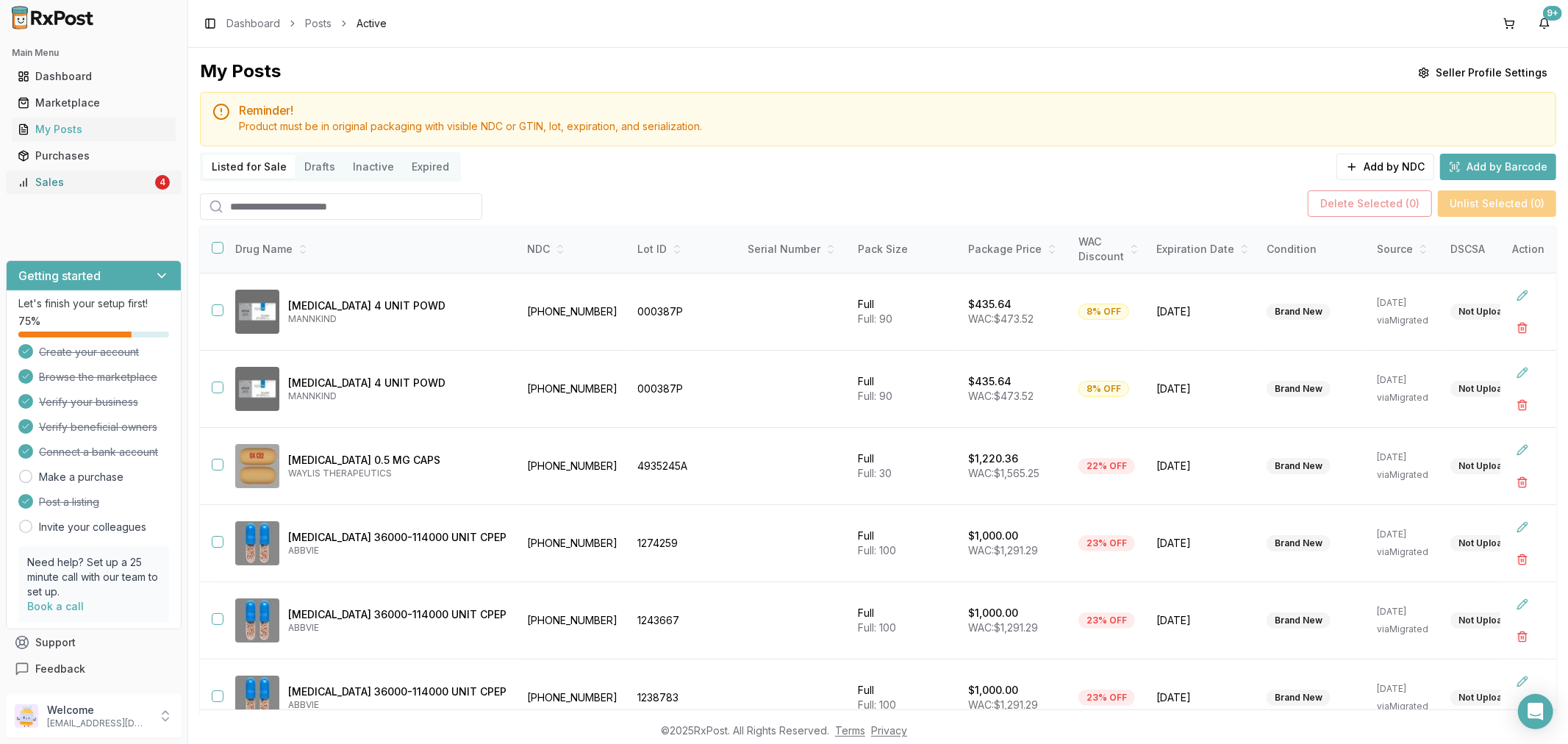
click at [106, 186] on div "Sales" at bounding box center [85, 183] width 134 height 15
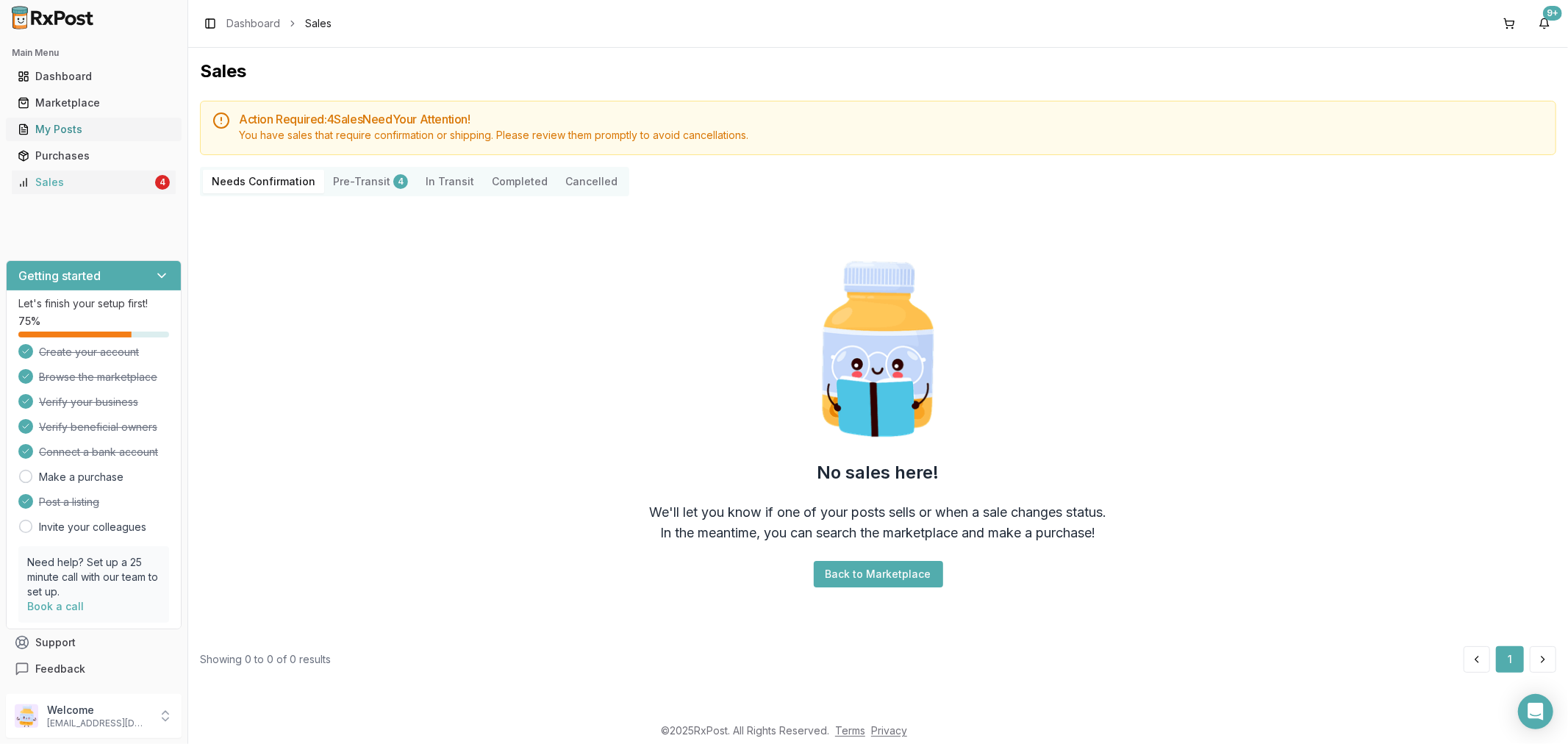
click at [39, 124] on div "My Posts" at bounding box center [94, 129] width 152 height 15
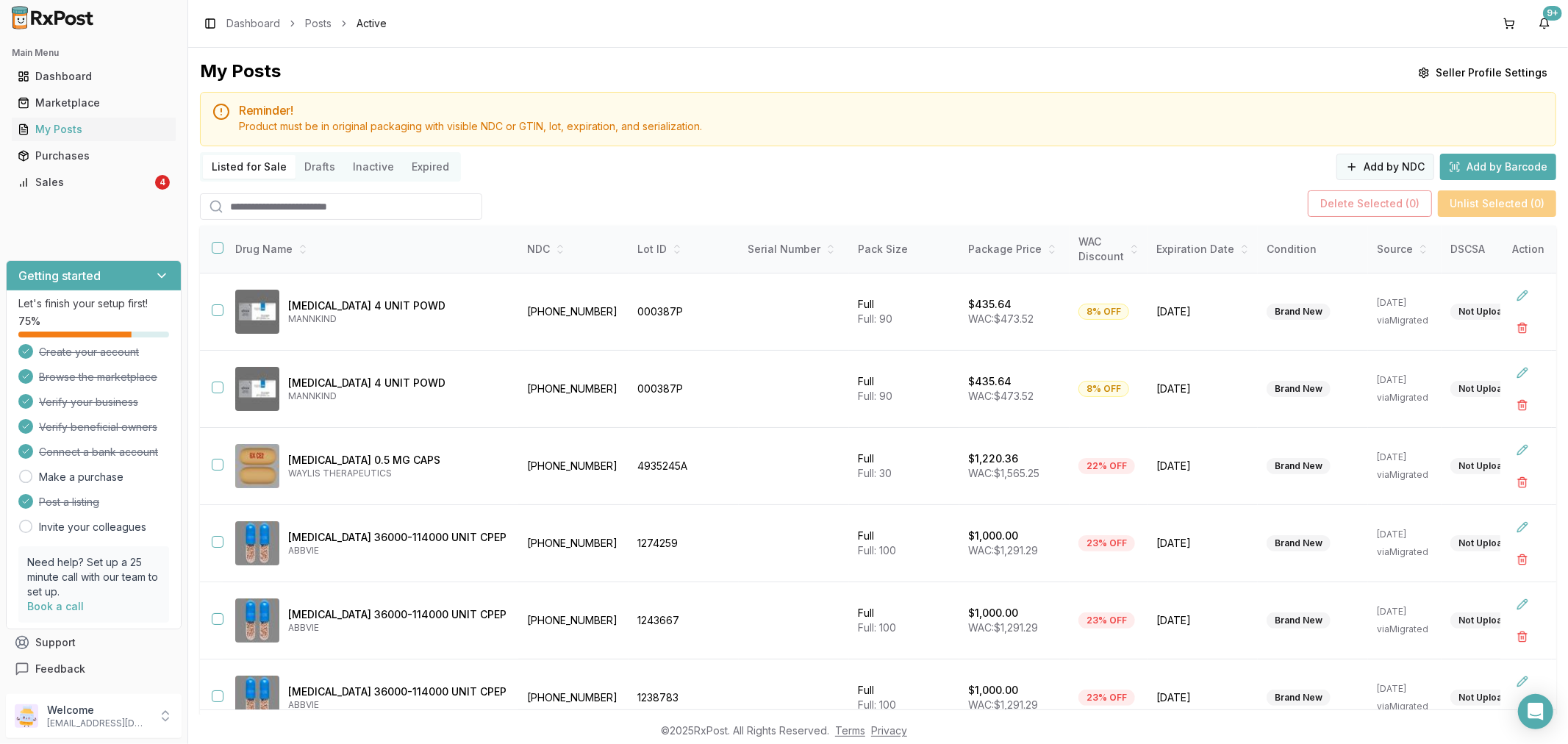
click at [1387, 162] on button "Add by NDC" at bounding box center [1385, 167] width 97 height 26
